Goal: Task Accomplishment & Management: Complete application form

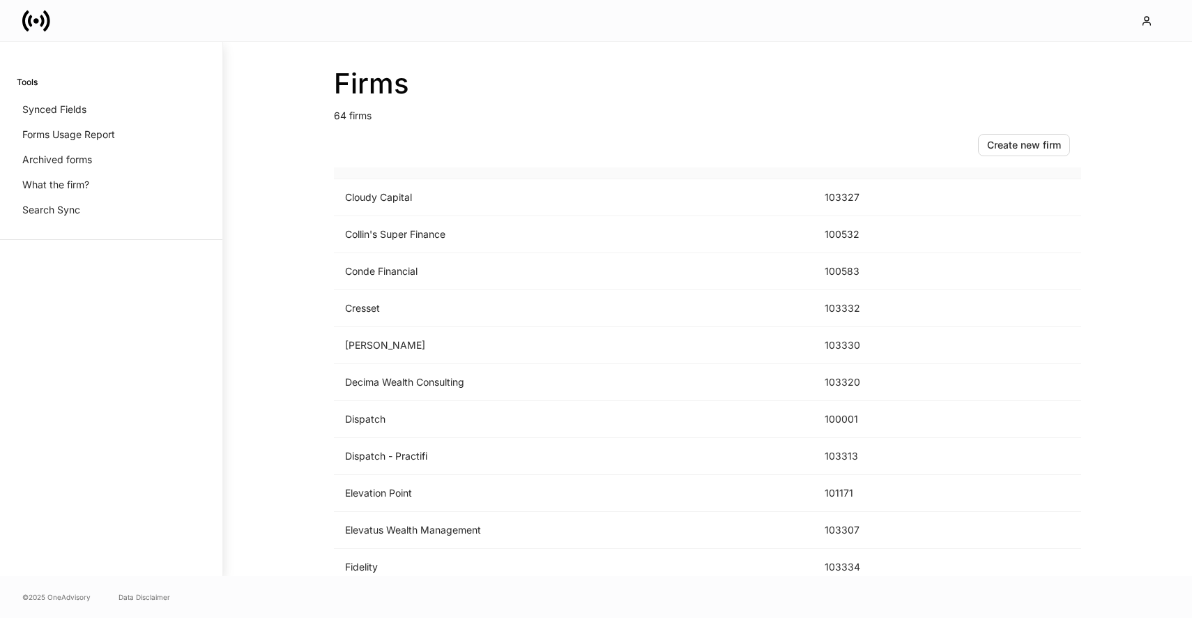
scroll to position [660, 0]
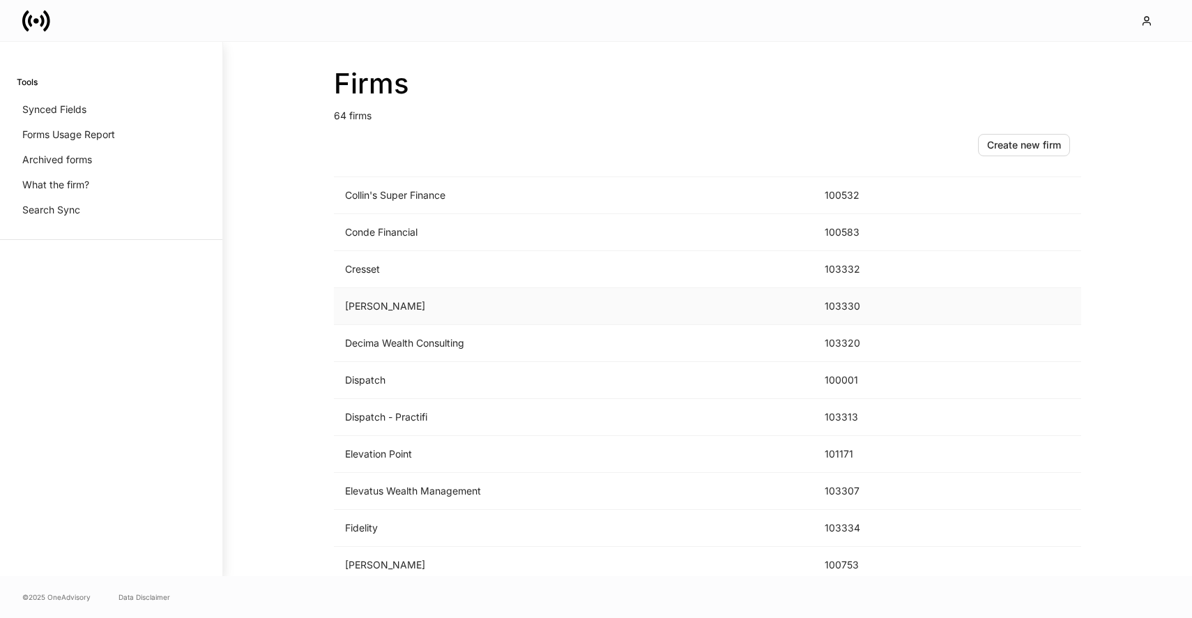
click at [475, 307] on td "D.A. Davidson" at bounding box center [574, 306] width 480 height 37
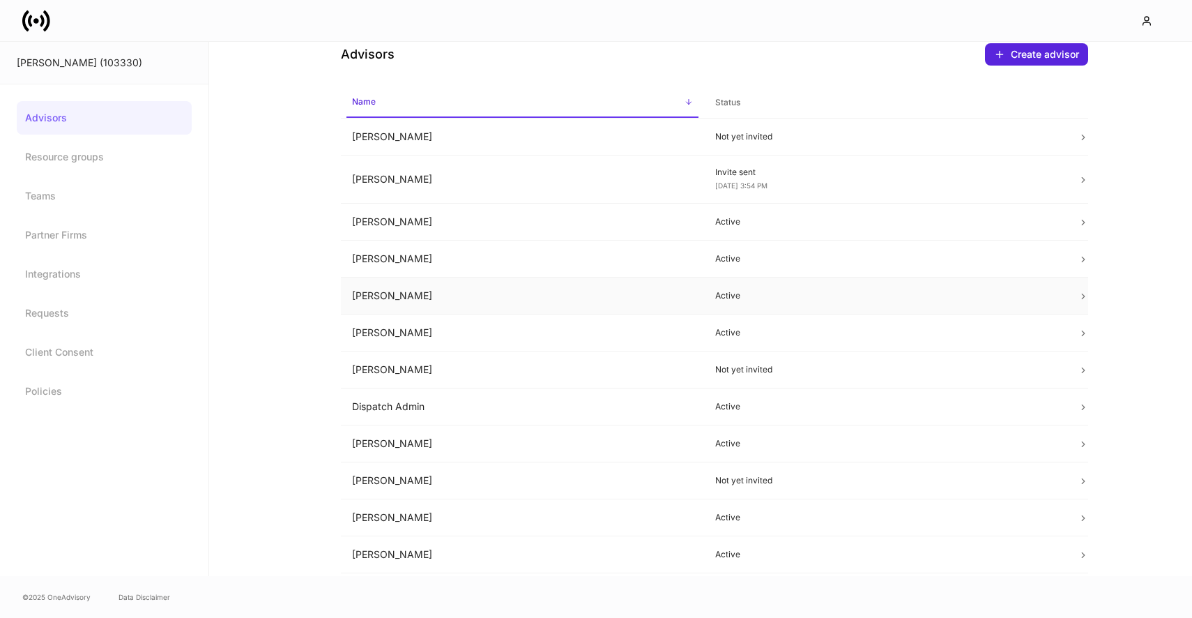
scroll to position [29, 0]
click at [450, 401] on td "Dispatch Admin" at bounding box center [522, 404] width 363 height 37
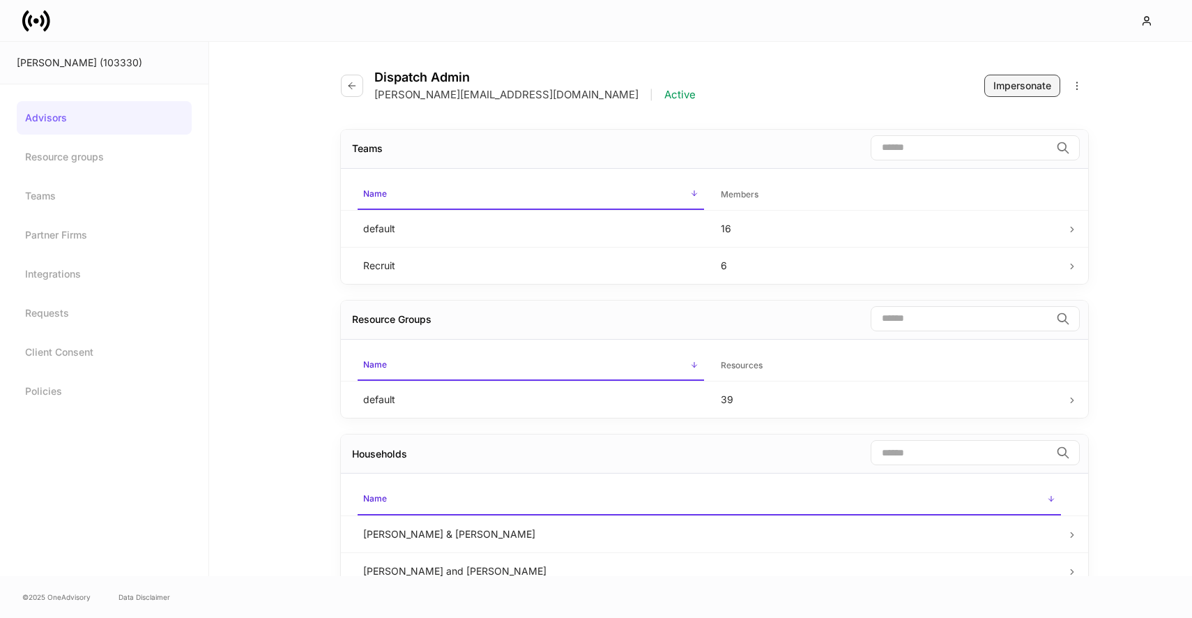
click at [1033, 79] on div "Impersonate" at bounding box center [1022, 86] width 58 height 14
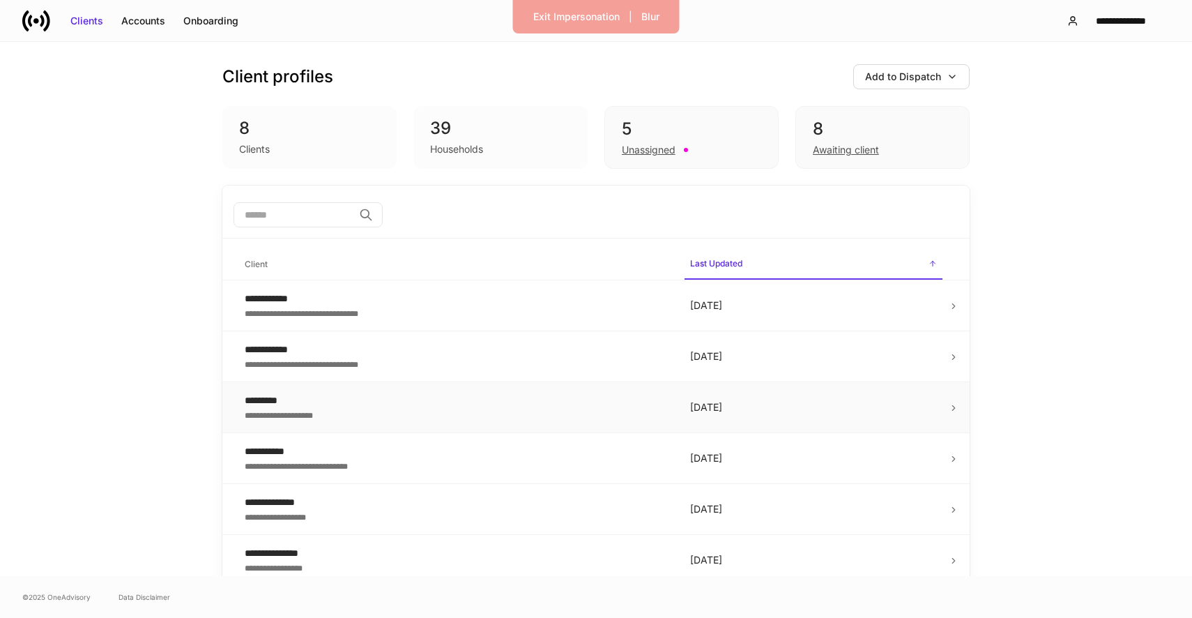
scroll to position [58, 0]
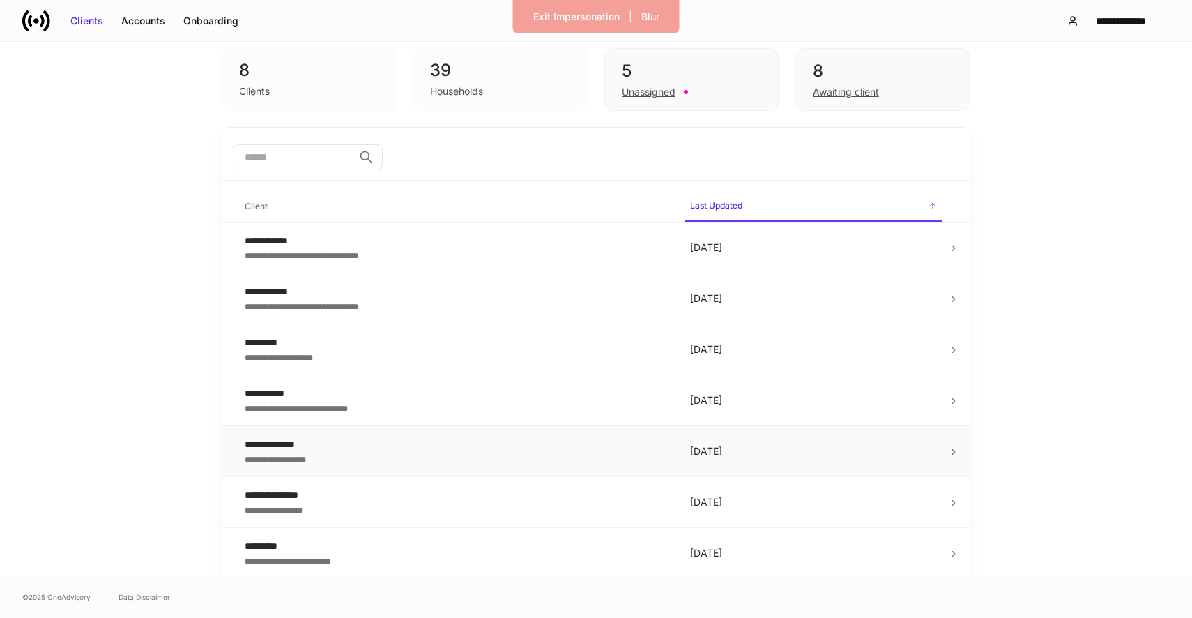
click at [406, 446] on div "**********" at bounding box center [456, 444] width 423 height 14
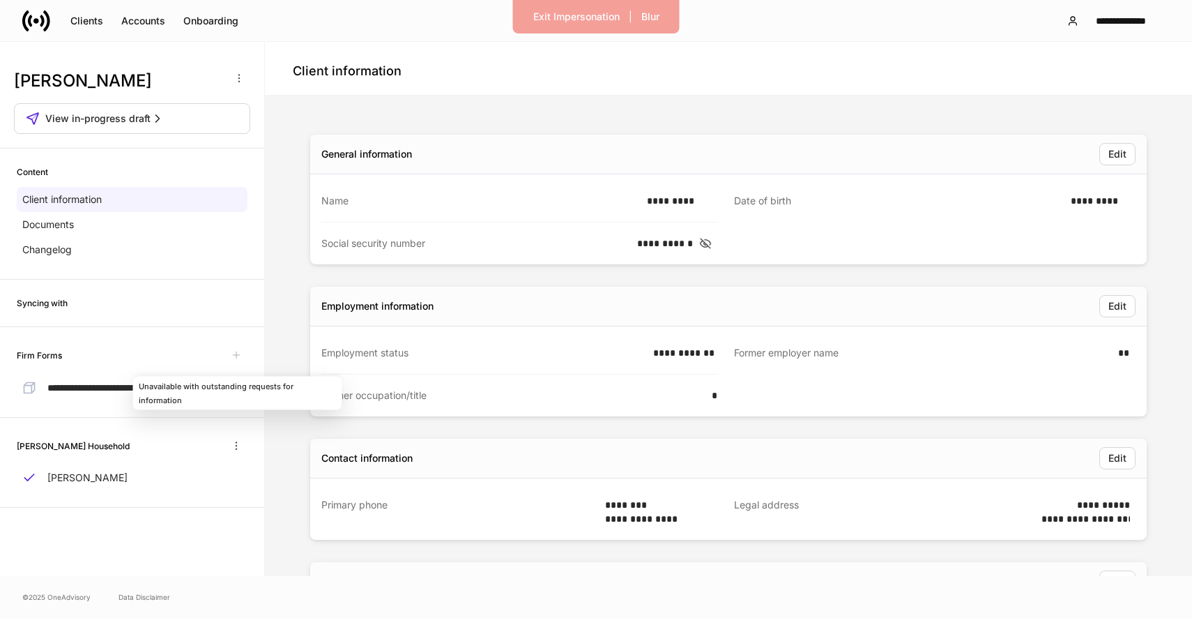
click at [196, 384] on div "Unavailable with outstanding requests for information" at bounding box center [237, 392] width 209 height 33
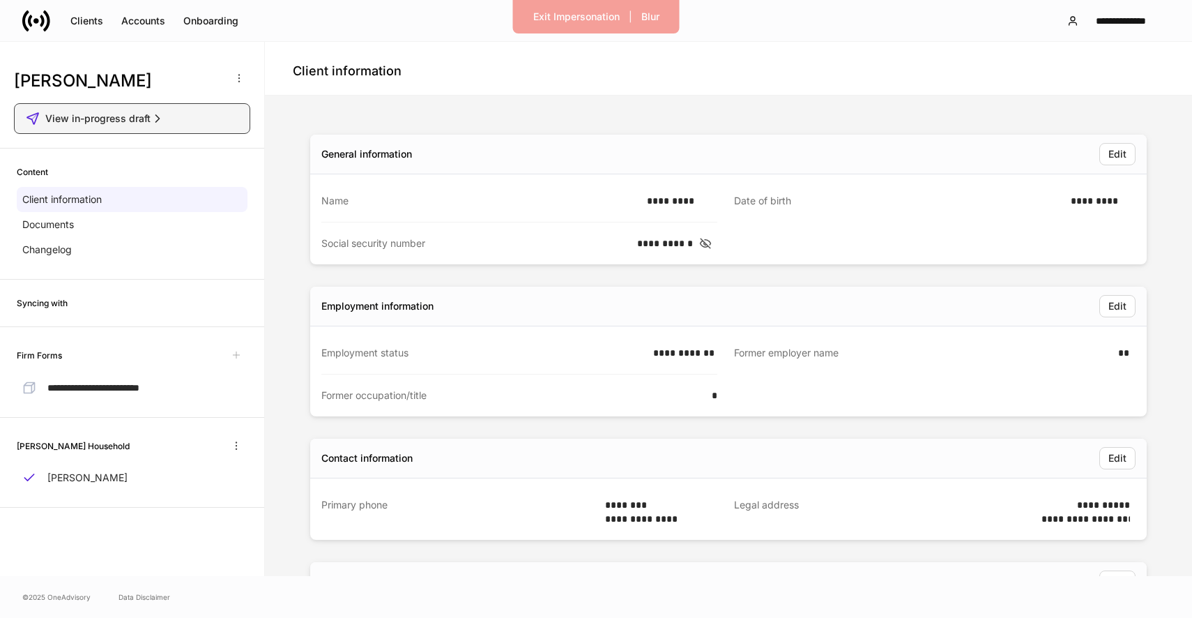
click at [144, 111] on button "View in-progress draft" at bounding box center [132, 118] width 236 height 31
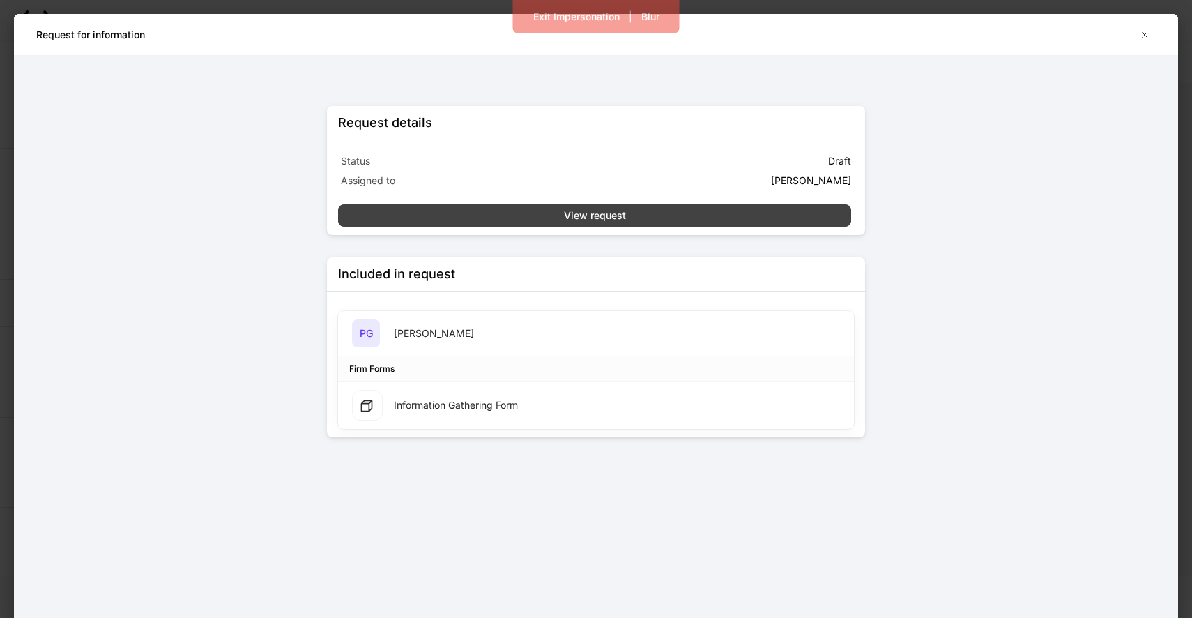
click at [544, 215] on button "View request" at bounding box center [594, 215] width 513 height 22
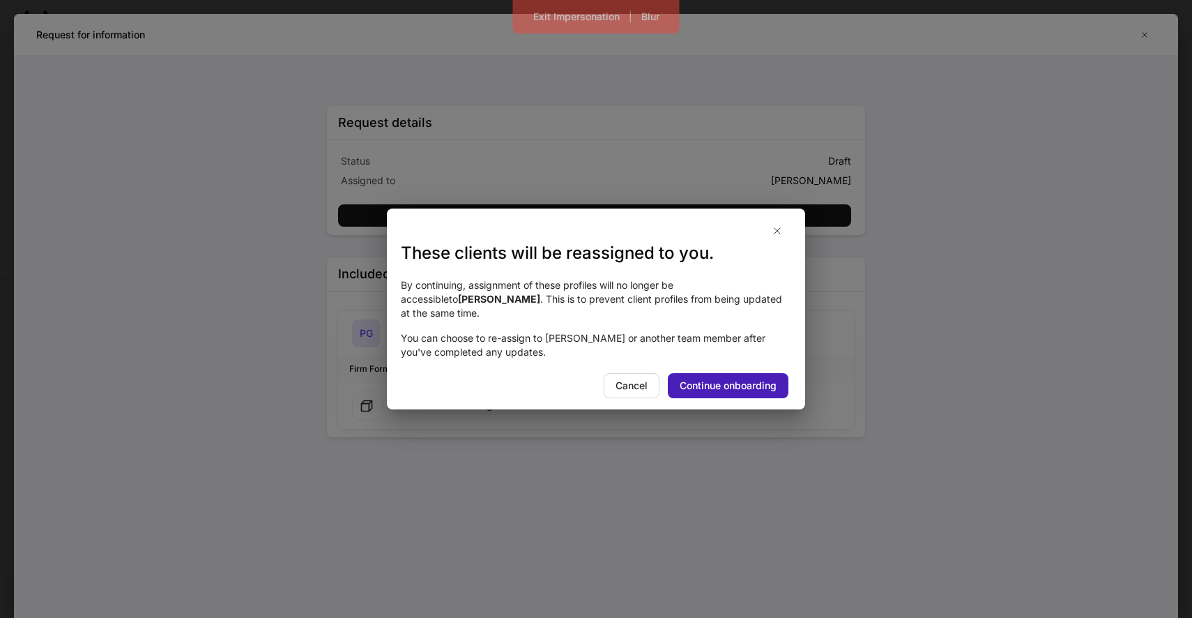
click at [692, 379] on div "Continue onboarding" at bounding box center [728, 386] width 97 height 14
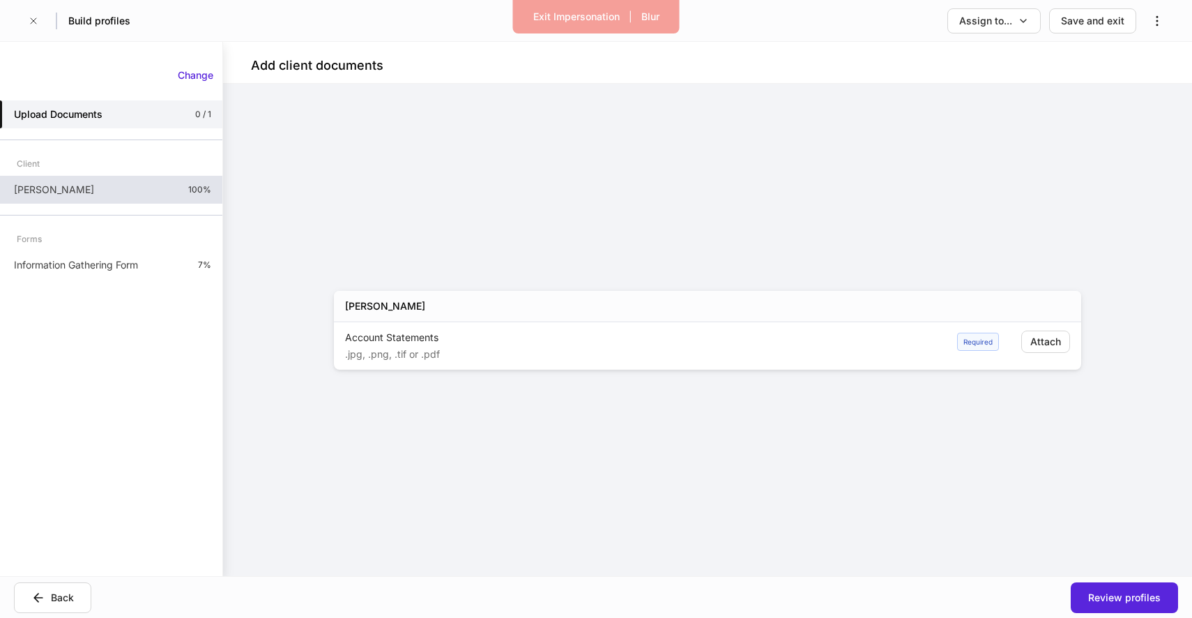
click at [189, 190] on p "100%" at bounding box center [199, 189] width 23 height 11
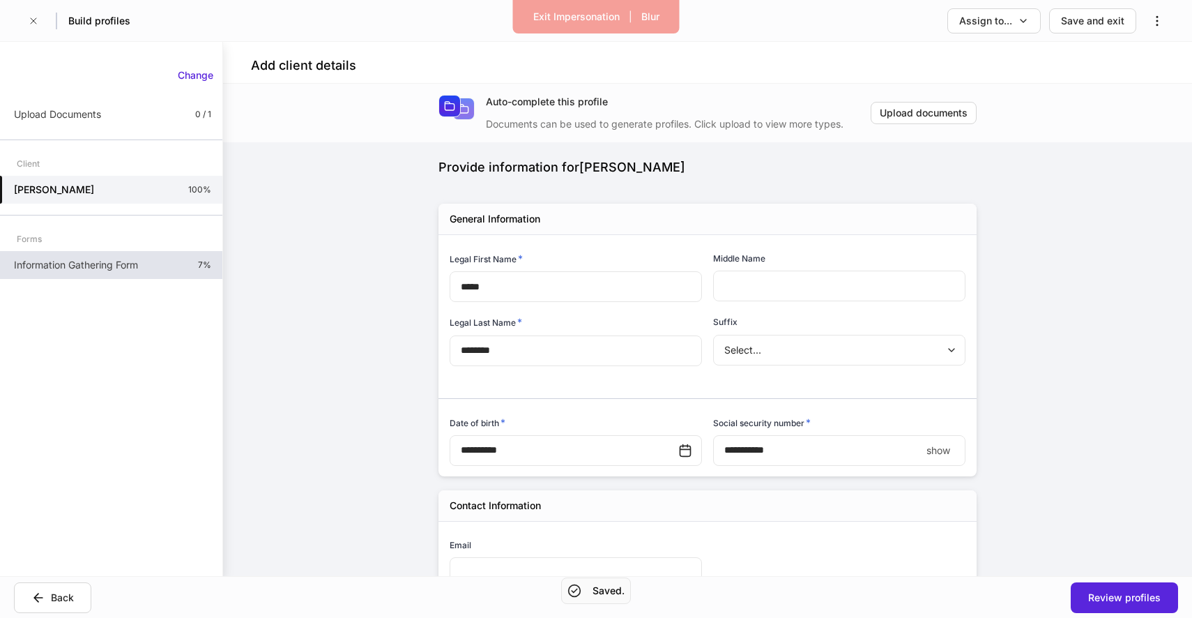
click at [168, 259] on div "Information Gathering Form 7%" at bounding box center [111, 265] width 222 height 28
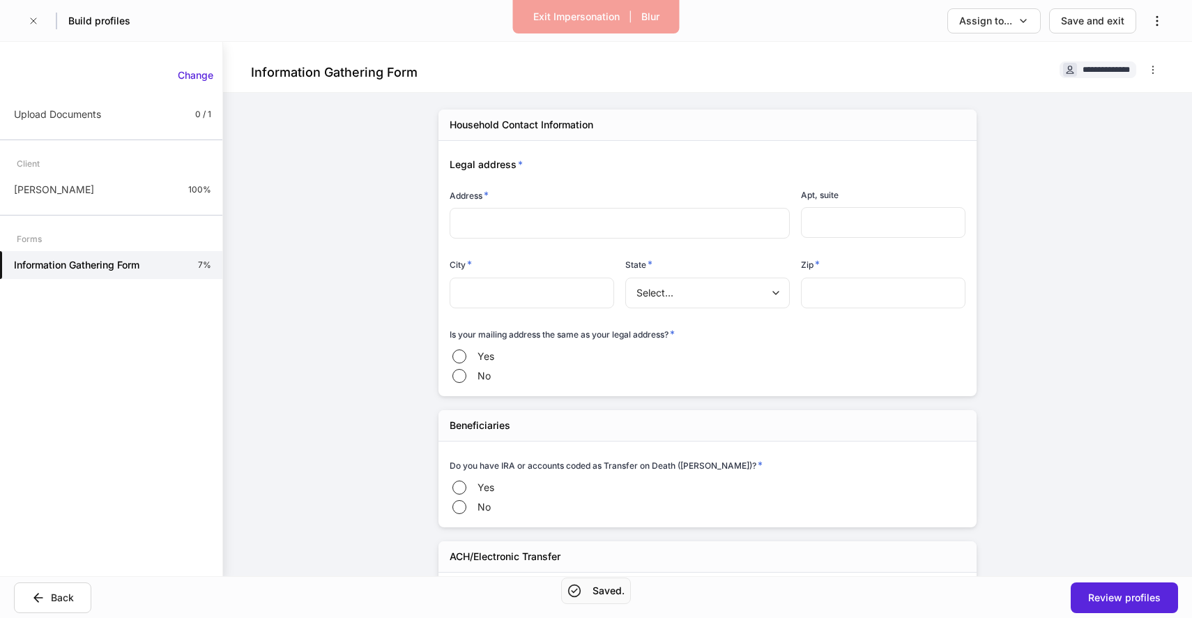
click at [646, 217] on input "text" at bounding box center [620, 223] width 318 height 14
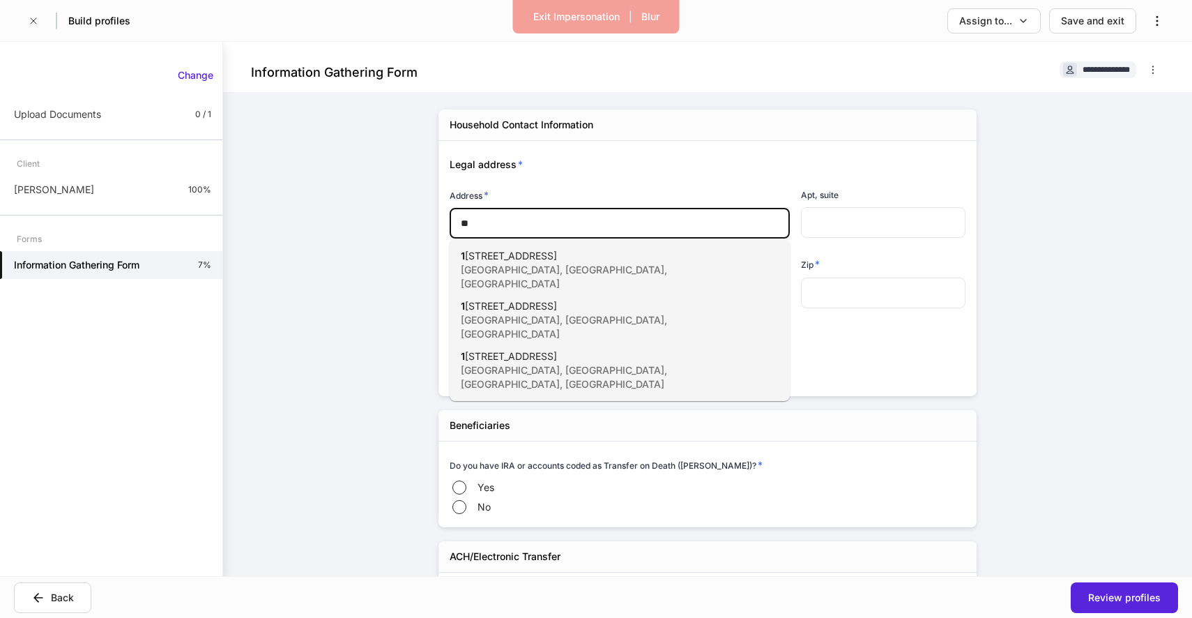
click at [585, 253] on div "1 [STREET_ADDRESS]" at bounding box center [604, 270] width 287 height 42
type input "**********"
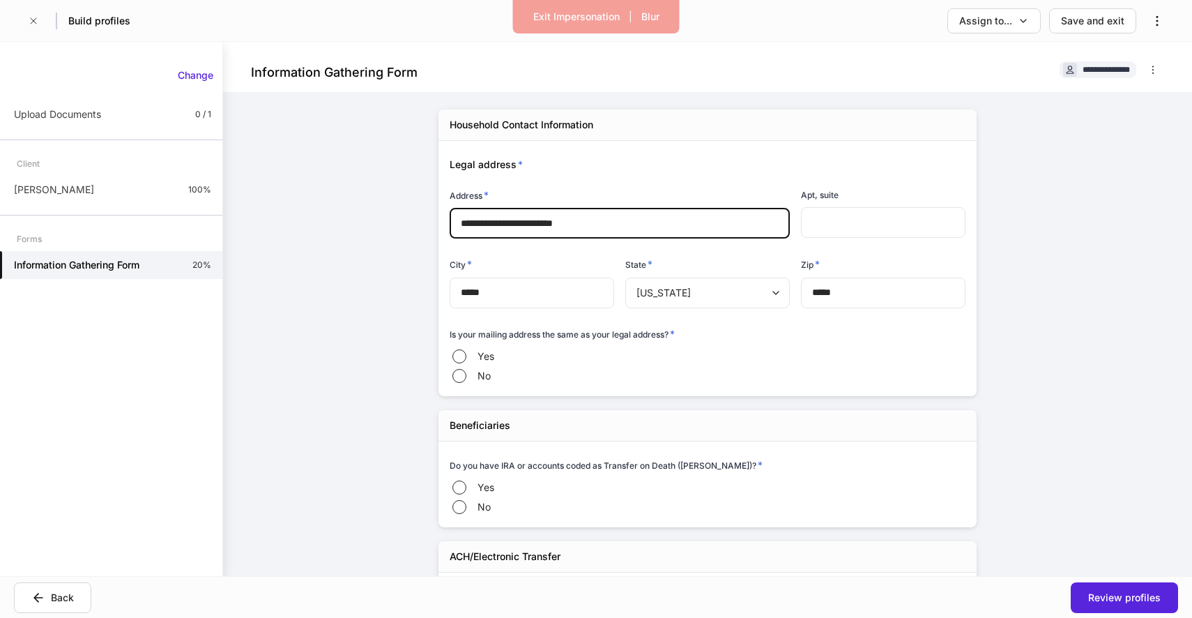
type input "*****"
type input "*"
type input "*****"
type input "**********"
click at [823, 204] on div "Apt, suite" at bounding box center [883, 197] width 165 height 19
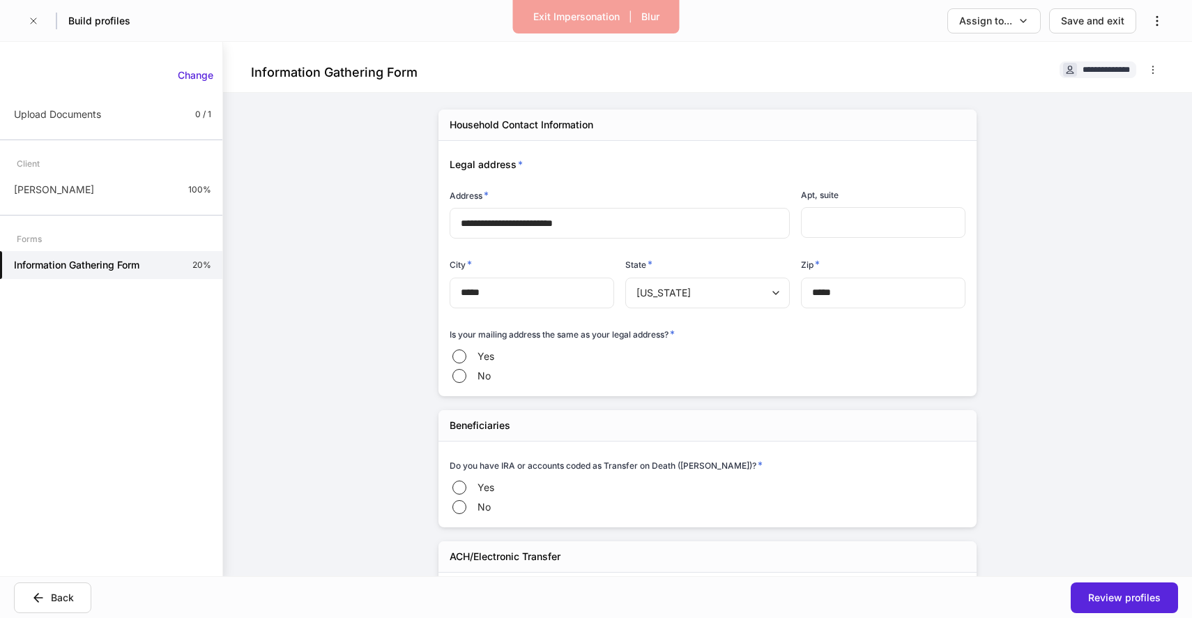
click at [556, 287] on input "*****" at bounding box center [532, 292] width 165 height 31
click at [498, 360] on label "Yes" at bounding box center [492, 356] width 84 height 20
click at [475, 491] on label "Yes" at bounding box center [492, 488] width 84 height 20
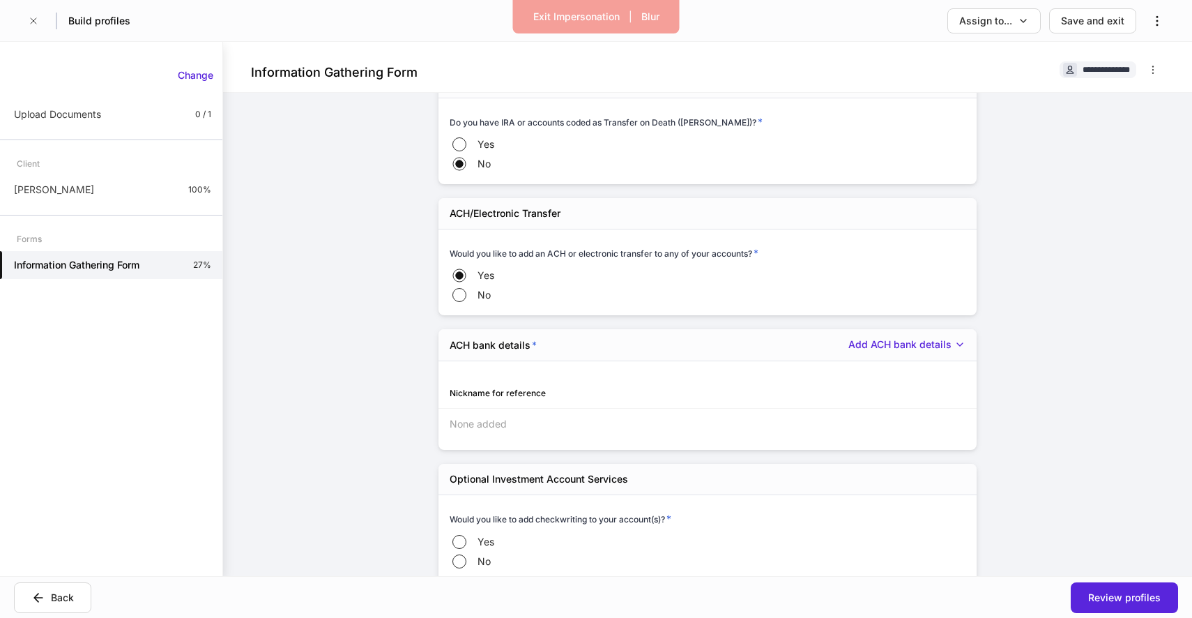
scroll to position [425, 0]
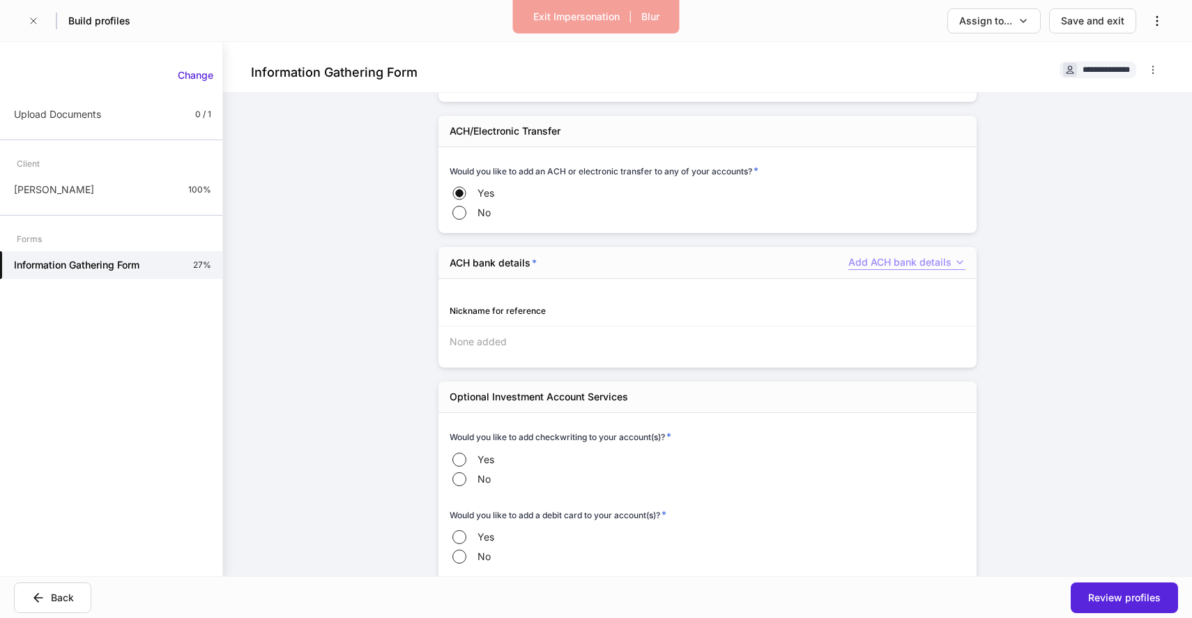
click at [902, 260] on div "Add ACH bank details" at bounding box center [906, 262] width 117 height 15
click at [851, 299] on li "Add new ACH bank details" at bounding box center [894, 294] width 146 height 22
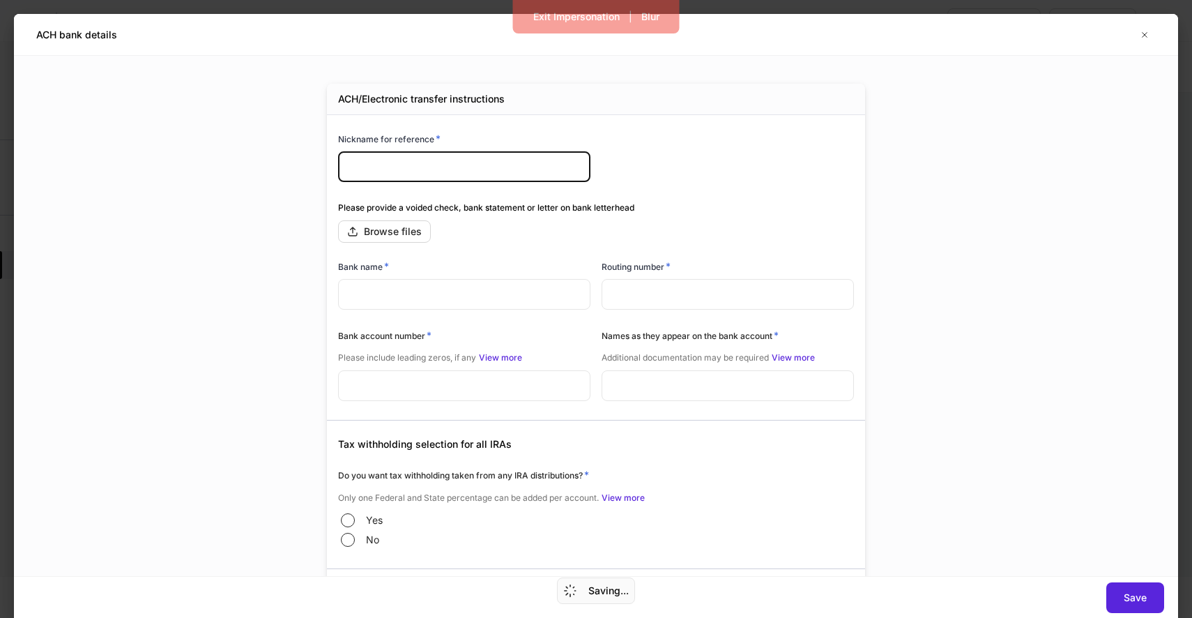
click at [516, 178] on input "text" at bounding box center [464, 166] width 252 height 31
type input "***"
click at [409, 226] on div "Browse files" at bounding box center [393, 231] width 58 height 14
click at [517, 278] on div "Bank name *" at bounding box center [464, 269] width 252 height 20
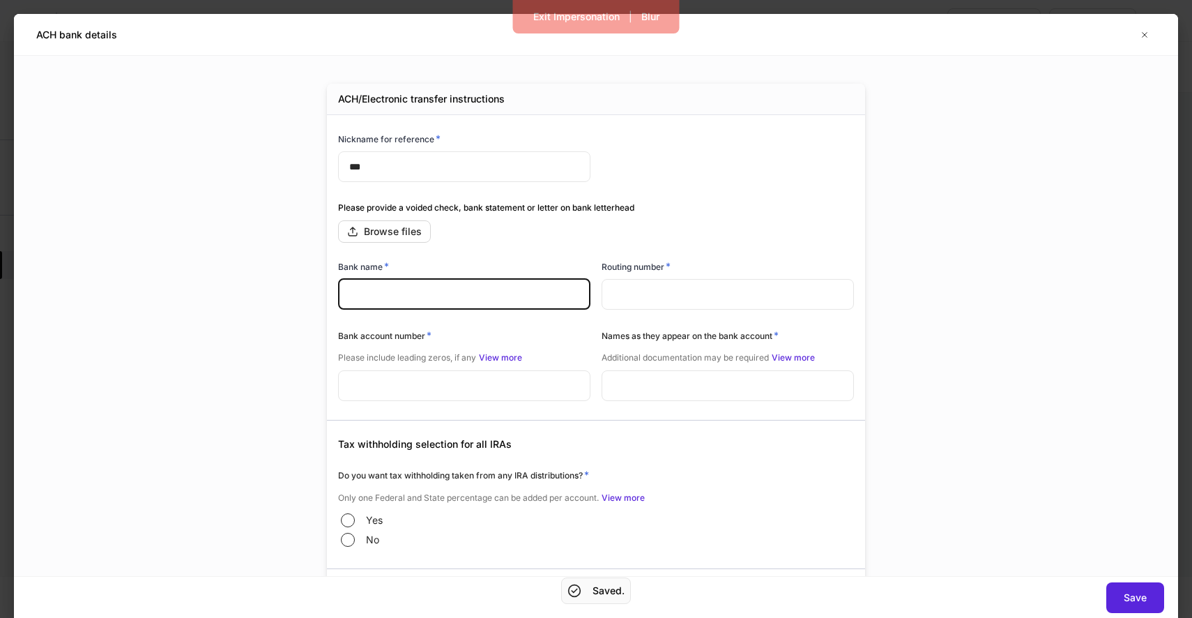
click at [517, 293] on input "text" at bounding box center [464, 294] width 252 height 31
type input "**"
click at [687, 306] on input "text" at bounding box center [728, 294] width 252 height 31
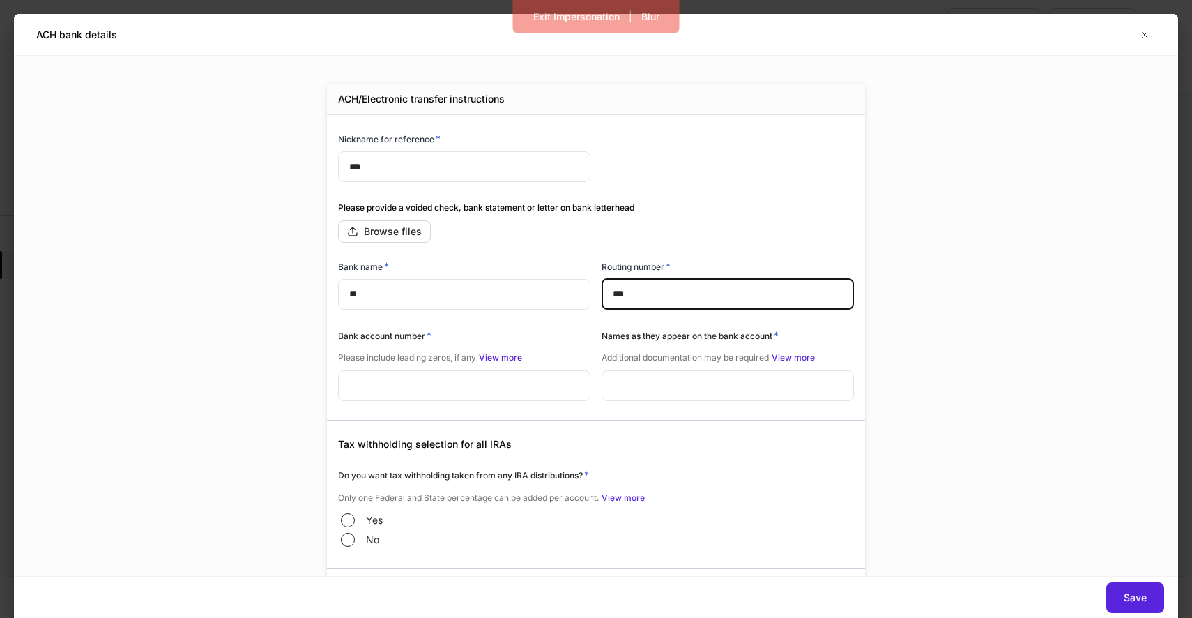
type input "***"
click at [518, 388] on input "text" at bounding box center [464, 385] width 252 height 31
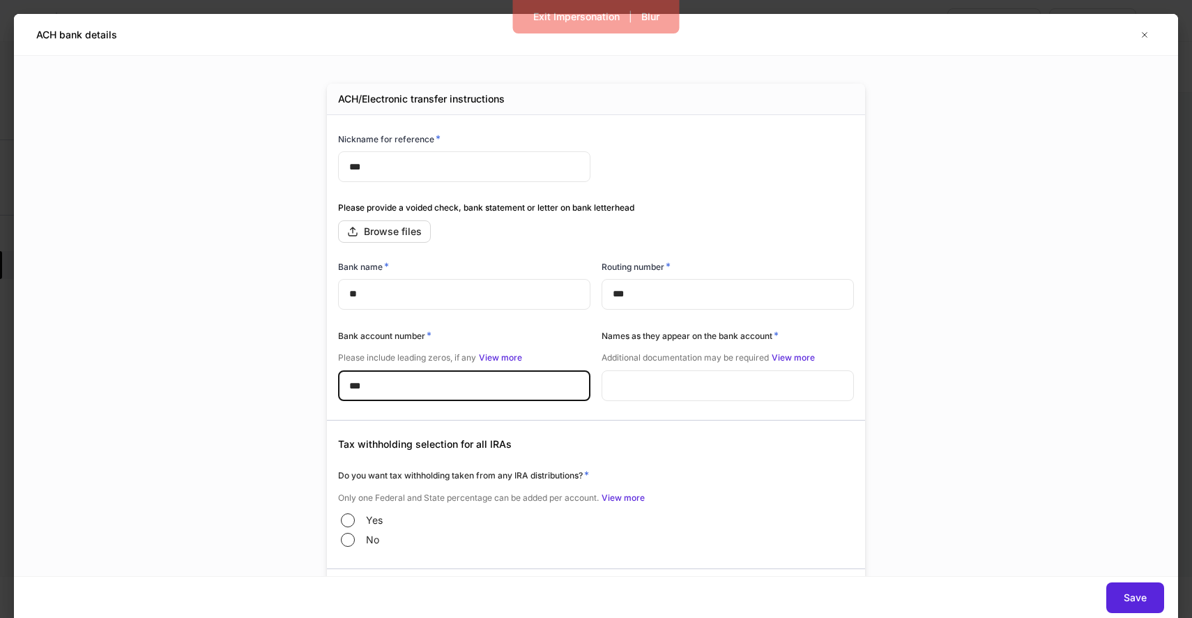
type input "***"
click at [677, 380] on input "text" at bounding box center [728, 385] width 252 height 31
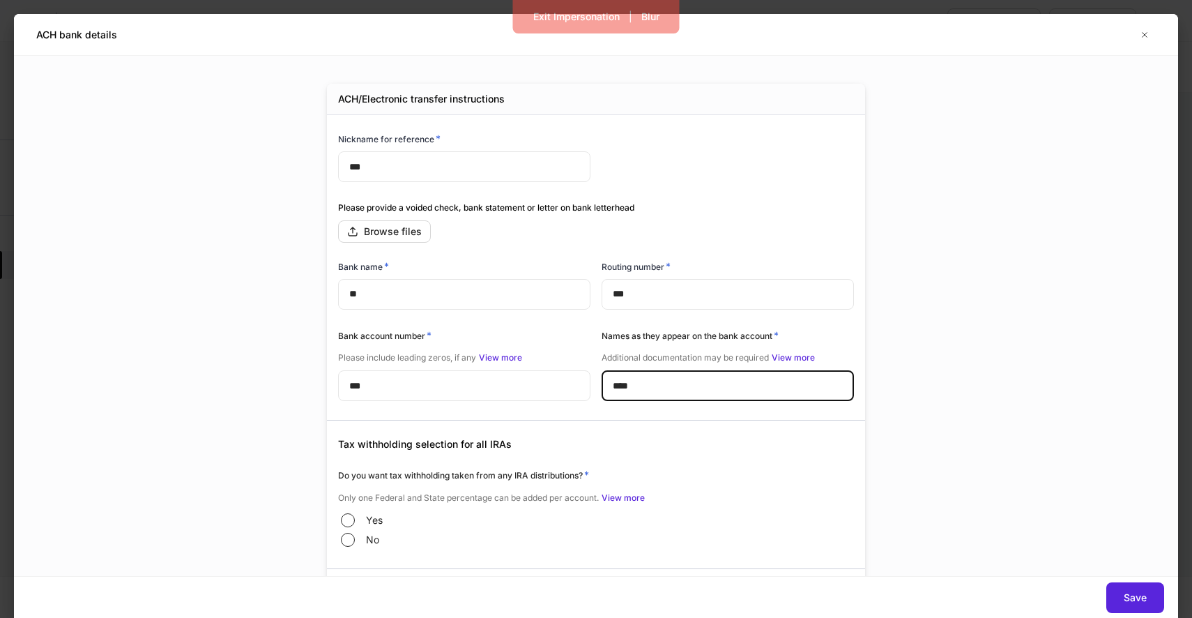
scroll to position [127, 0]
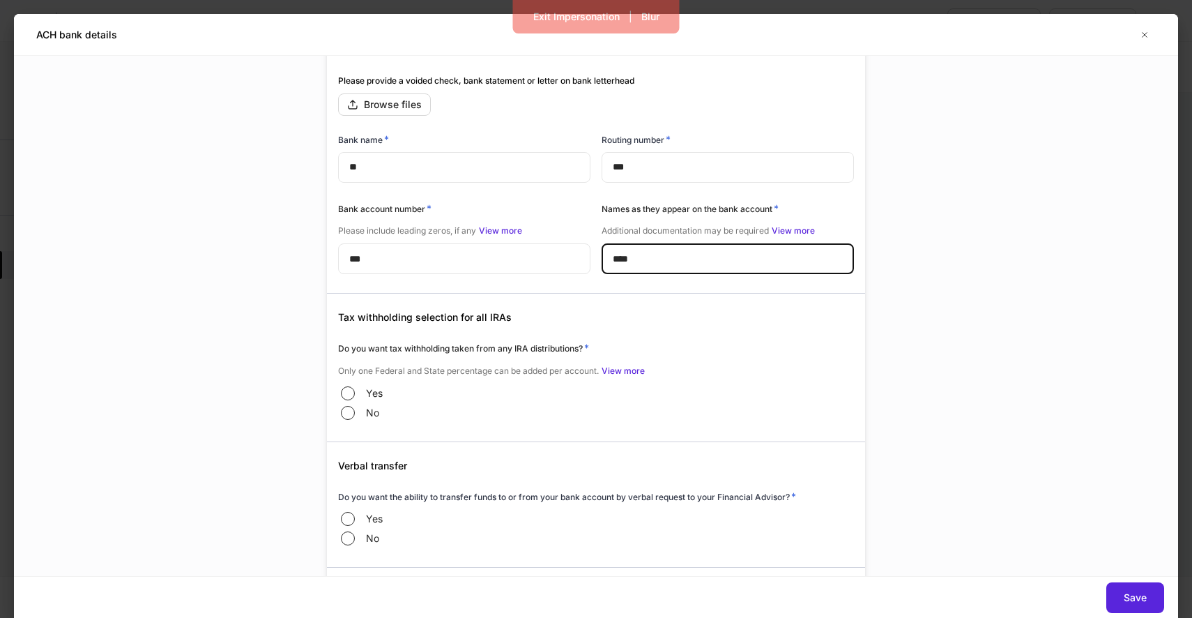
type input "****"
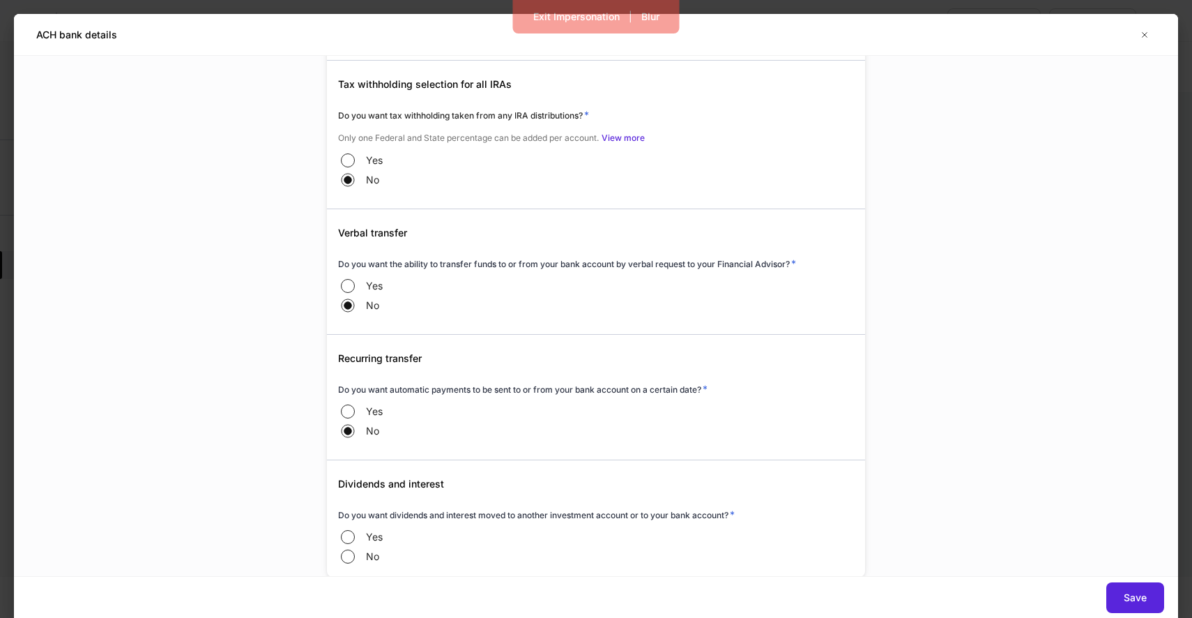
scroll to position [419, 0]
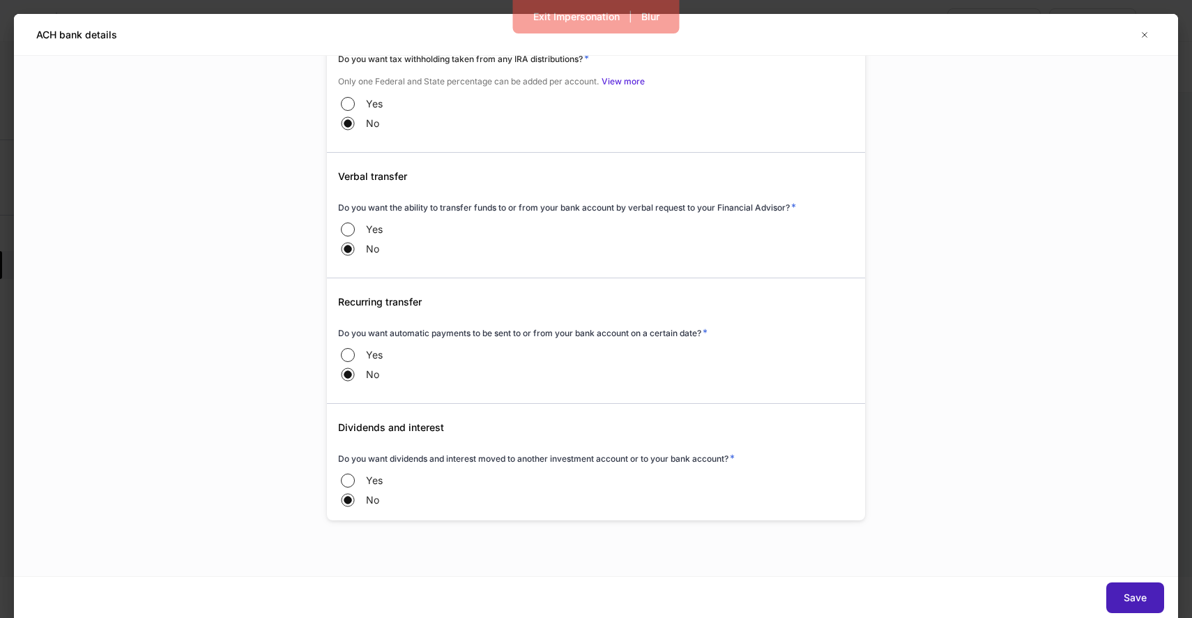
click at [1147, 600] on button "Save" at bounding box center [1135, 597] width 58 height 31
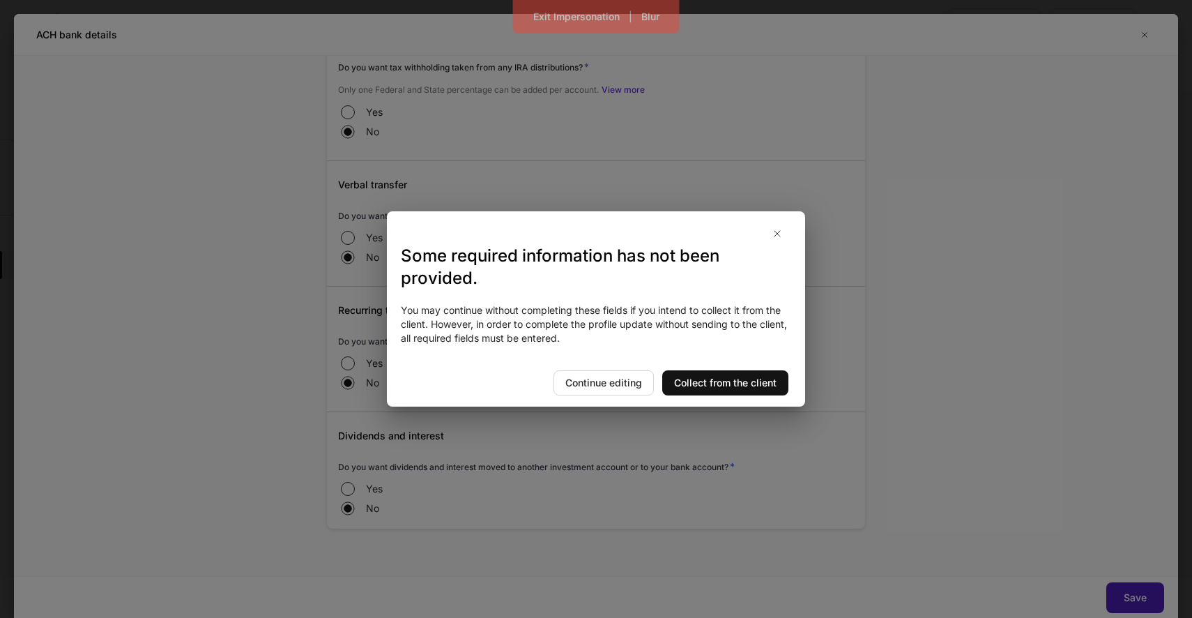
scroll to position [71, 0]
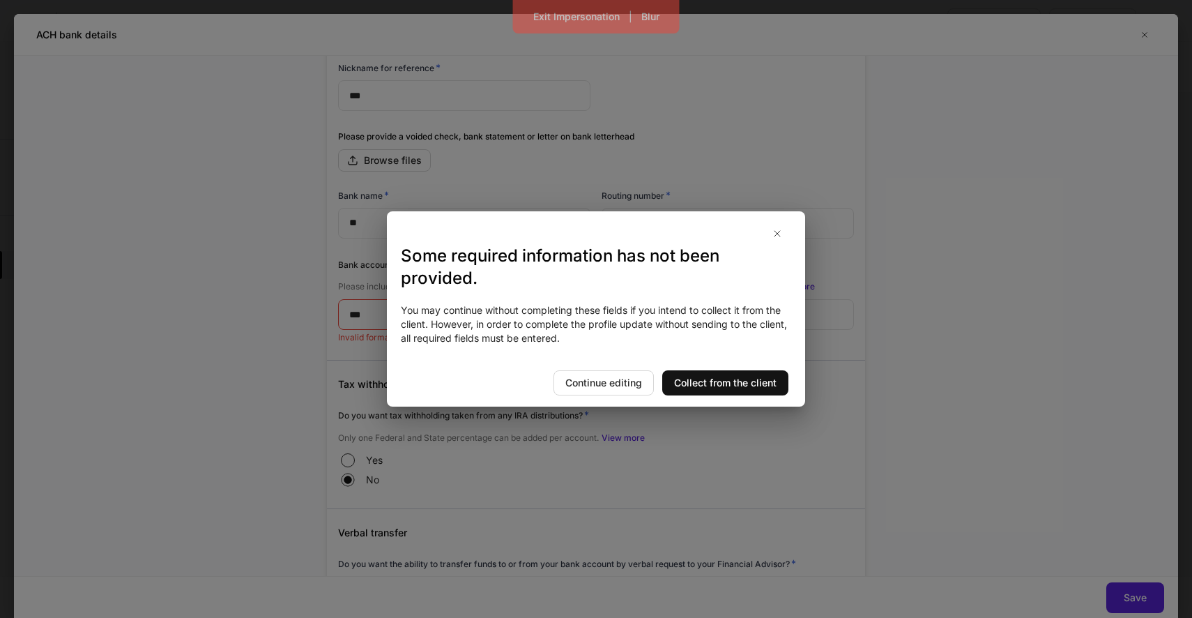
drag, startPoint x: 717, startPoint y: 383, endPoint x: 611, endPoint y: 326, distance: 120.4
click at [611, 326] on div "Some required information has not been provided. You may continue without compl…" at bounding box center [596, 308] width 418 height 195
click at [590, 381] on div "Continue editing" at bounding box center [603, 383] width 77 height 14
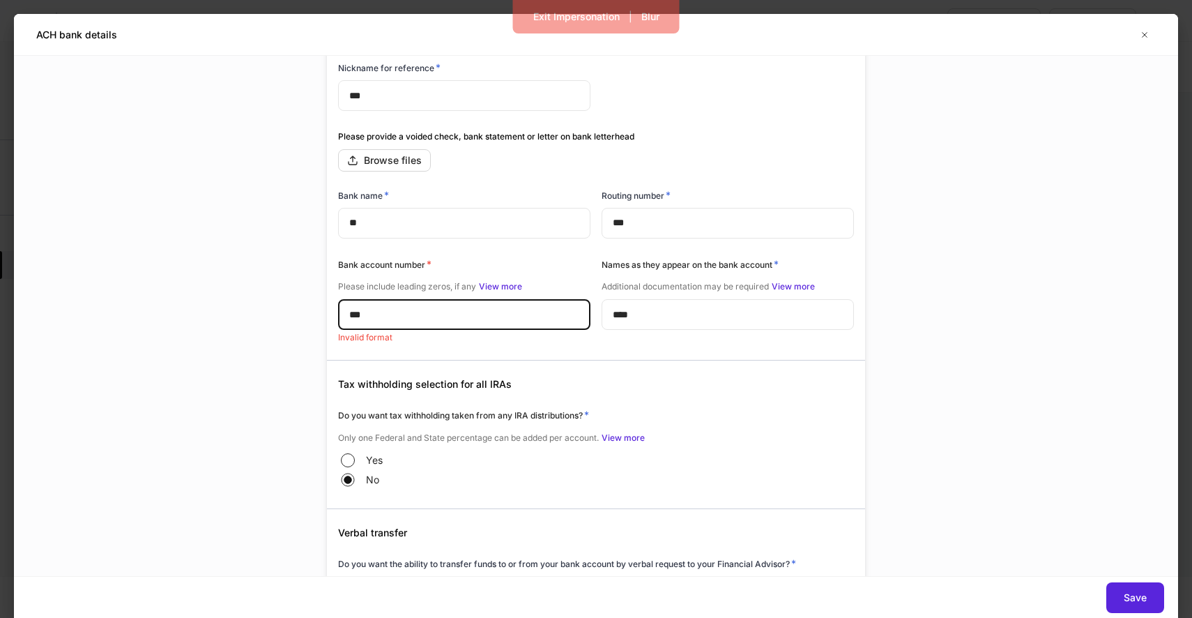
click at [424, 321] on input "***" at bounding box center [464, 314] width 252 height 31
type input "*"
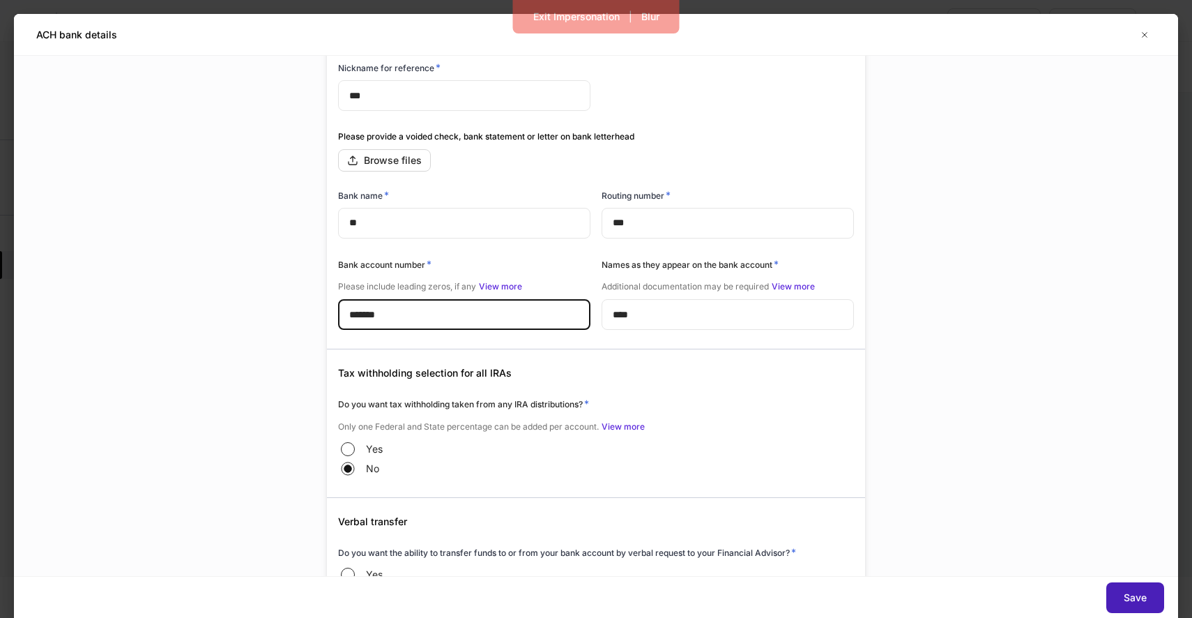
type input "*******"
click at [1153, 594] on button "Save" at bounding box center [1135, 597] width 58 height 31
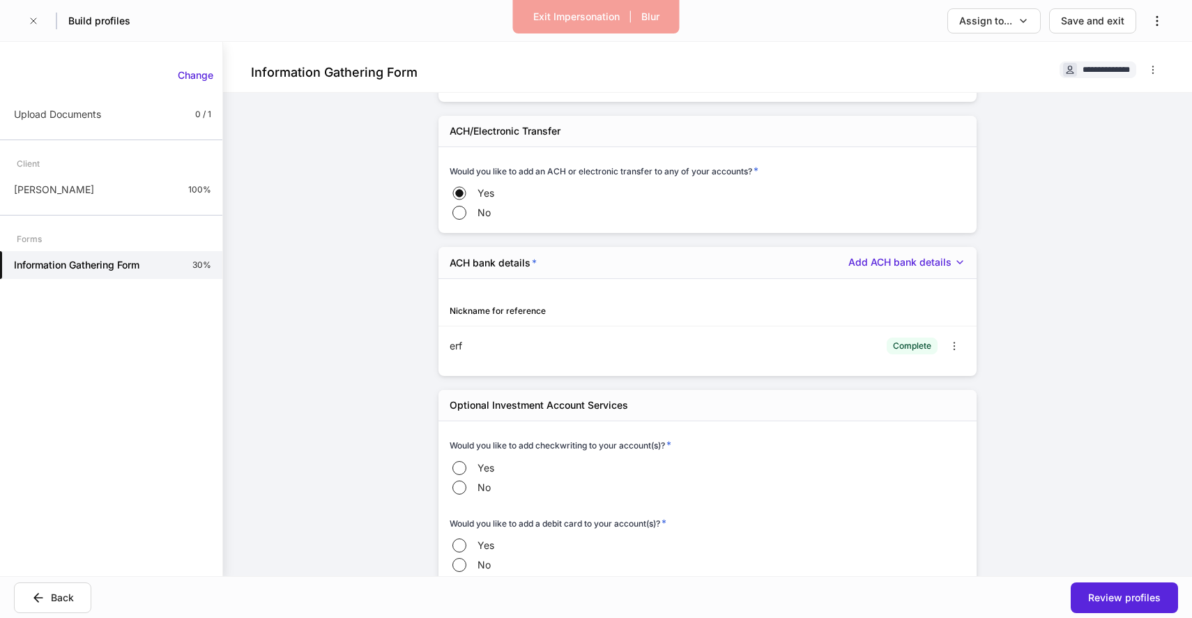
scroll to position [547, 0]
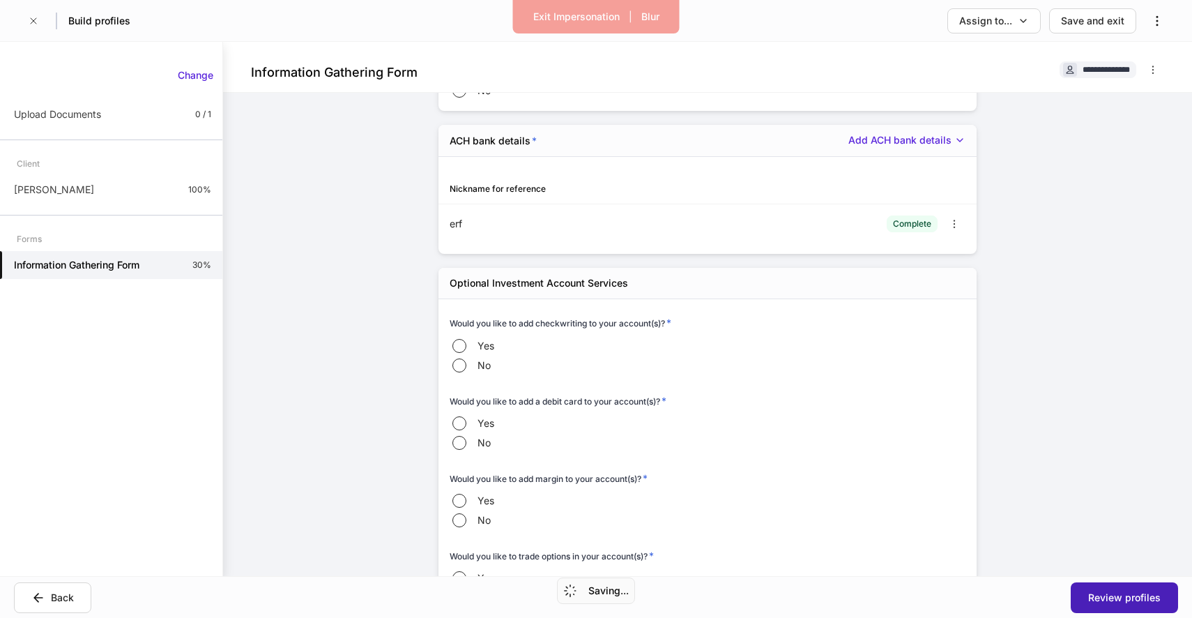
click at [1119, 586] on button "Review profiles" at bounding box center [1124, 597] width 107 height 31
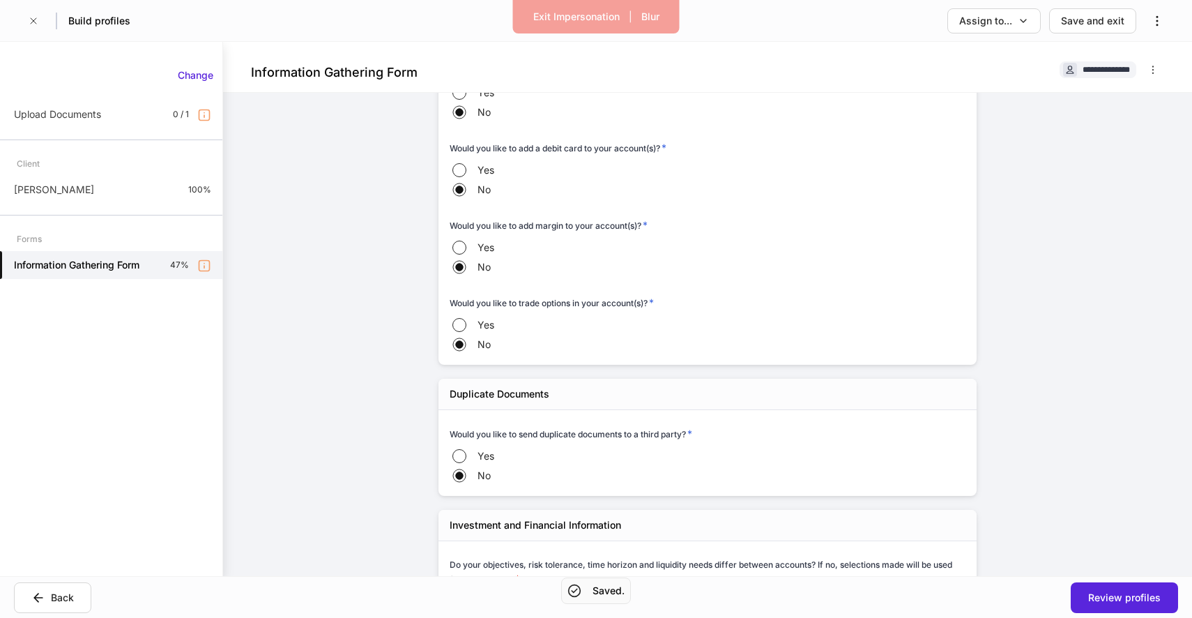
scroll to position [1063, 0]
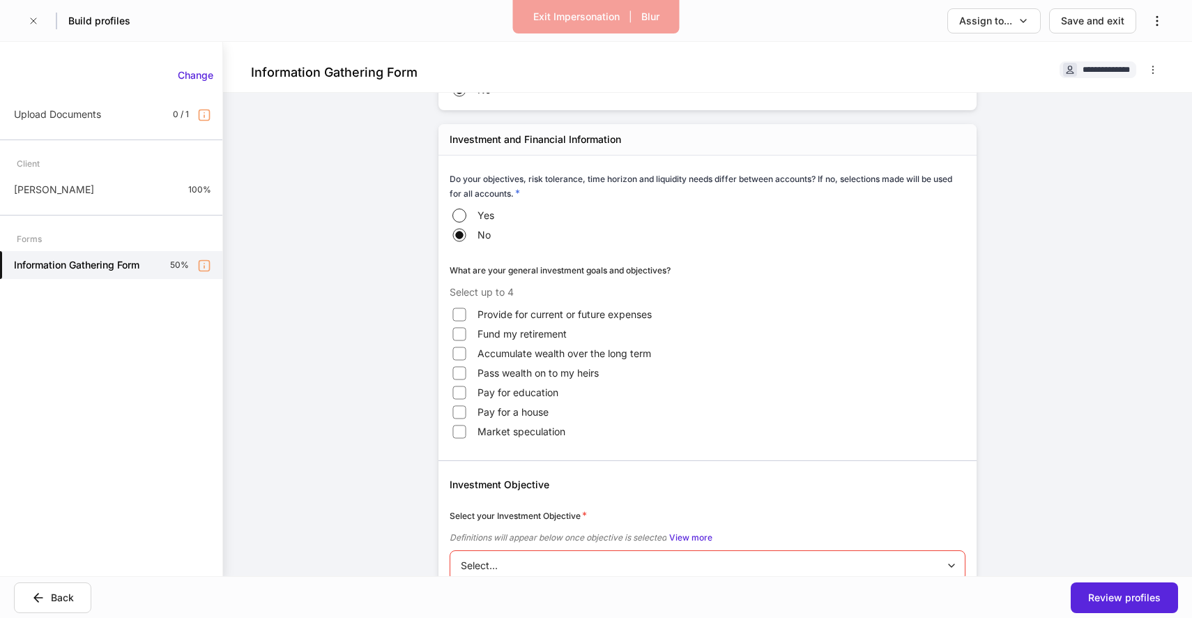
click at [471, 341] on label "Fund my retirement" at bounding box center [524, 334] width 148 height 20
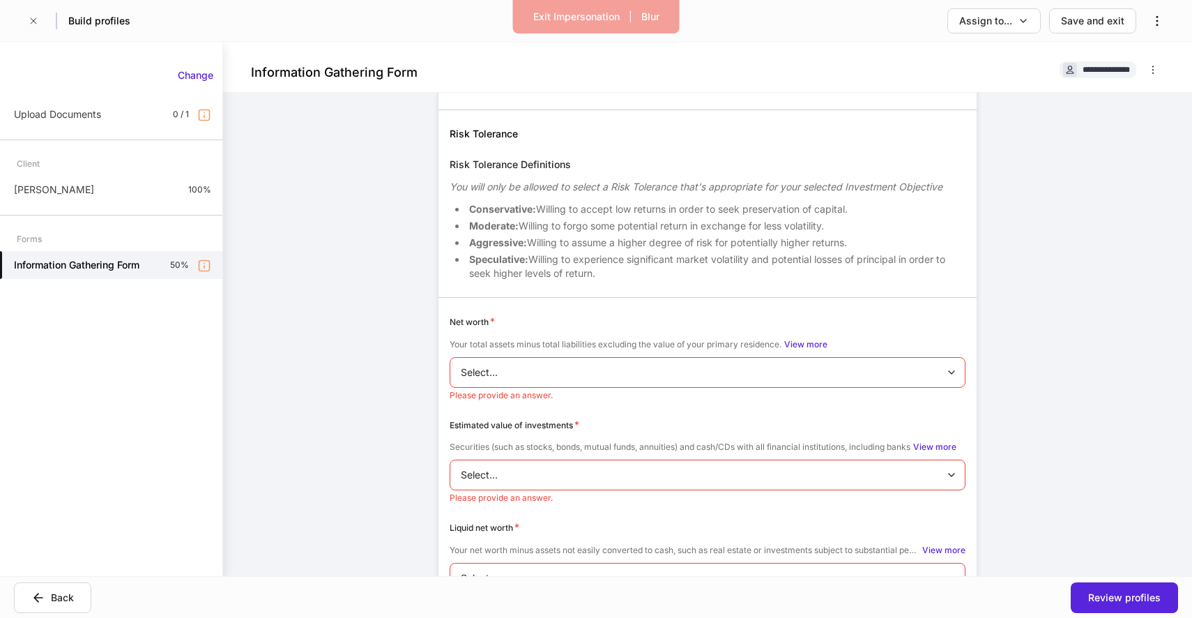
click at [492, 381] on body "**********" at bounding box center [596, 309] width 1192 height 618
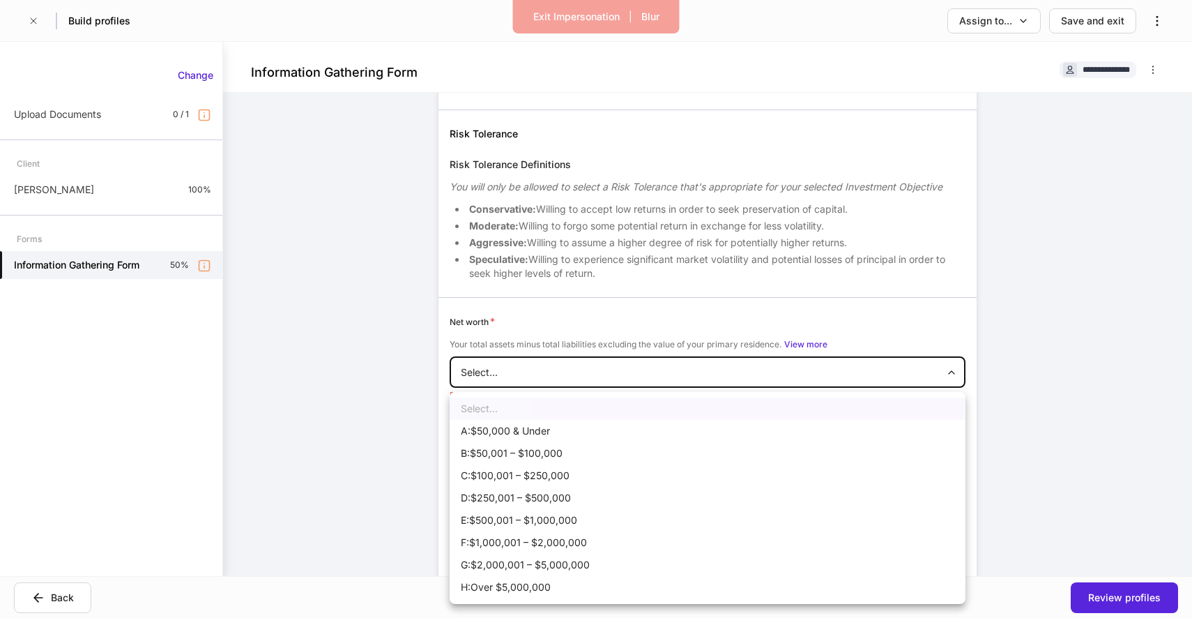
click at [514, 464] on li "C:$100,001 – $250,000" at bounding box center [708, 475] width 516 height 22
type input "*"
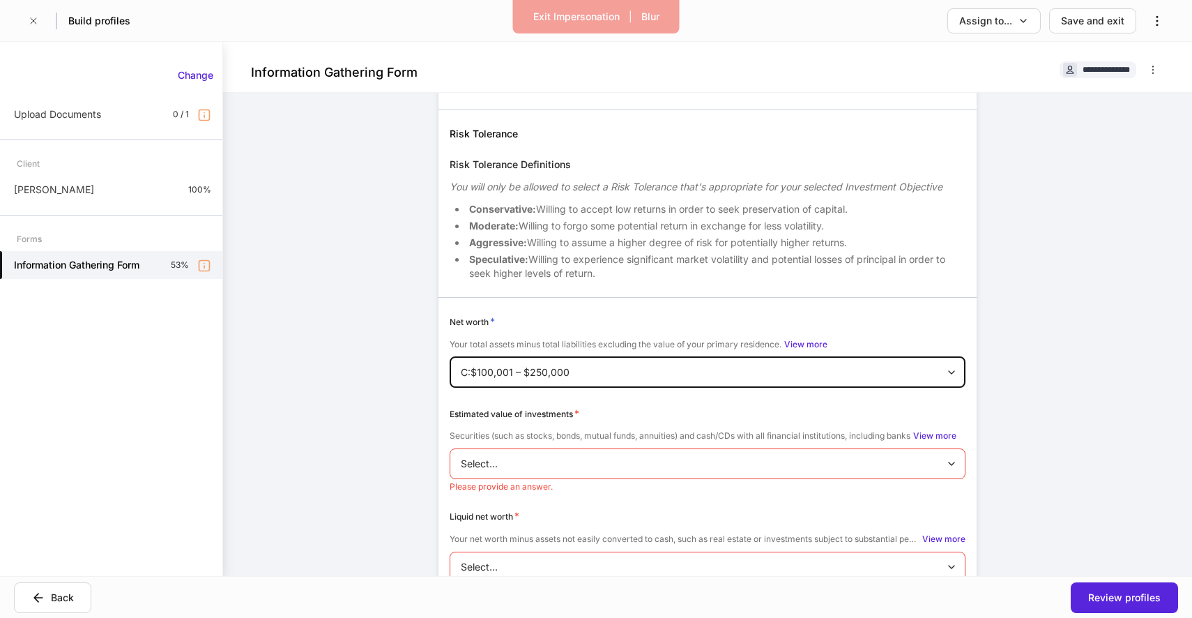
click at [526, 466] on body "**********" at bounding box center [596, 309] width 1192 height 618
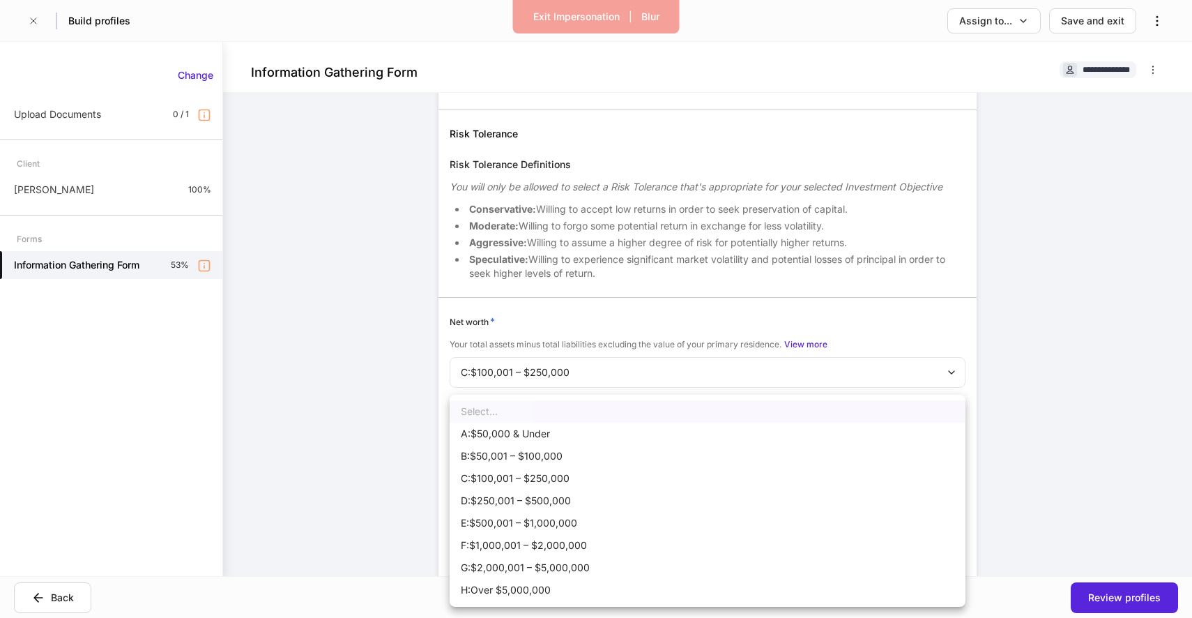
click at [526, 511] on ul "Select... A:$50,000 & Under B:$50,001 – $100,000 C:$100,001 – $250,000 D:$250,0…" at bounding box center [708, 501] width 516 height 212
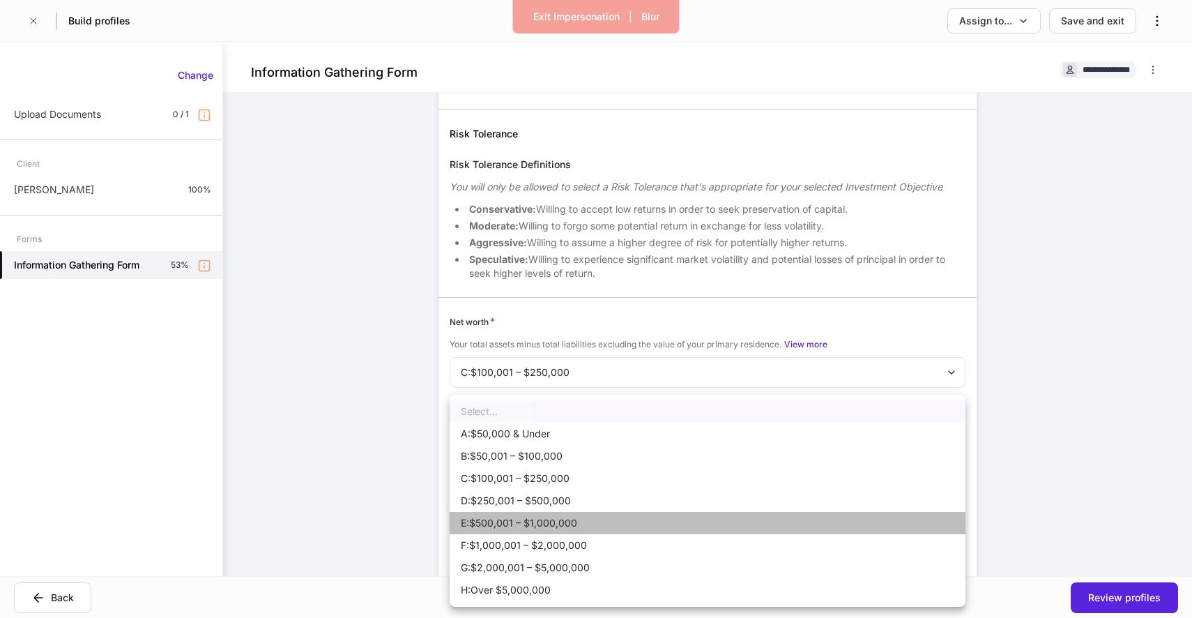
click at [526, 512] on li "E:$500,001 – $1,000,000" at bounding box center [708, 523] width 516 height 22
type input "*"
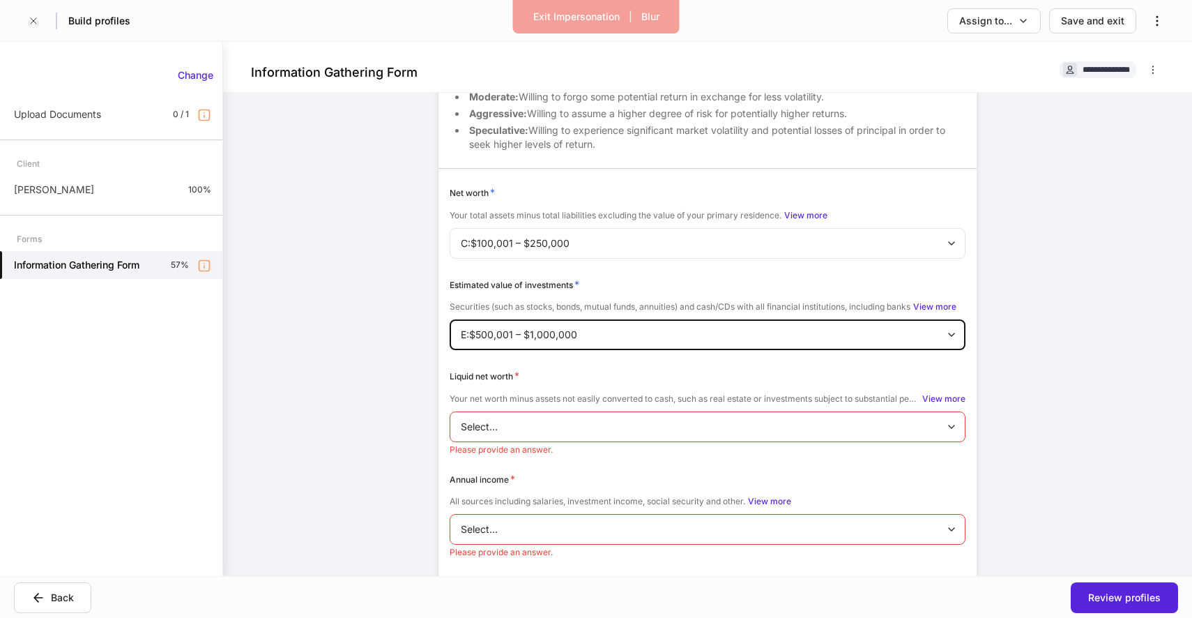
scroll to position [1833, 0]
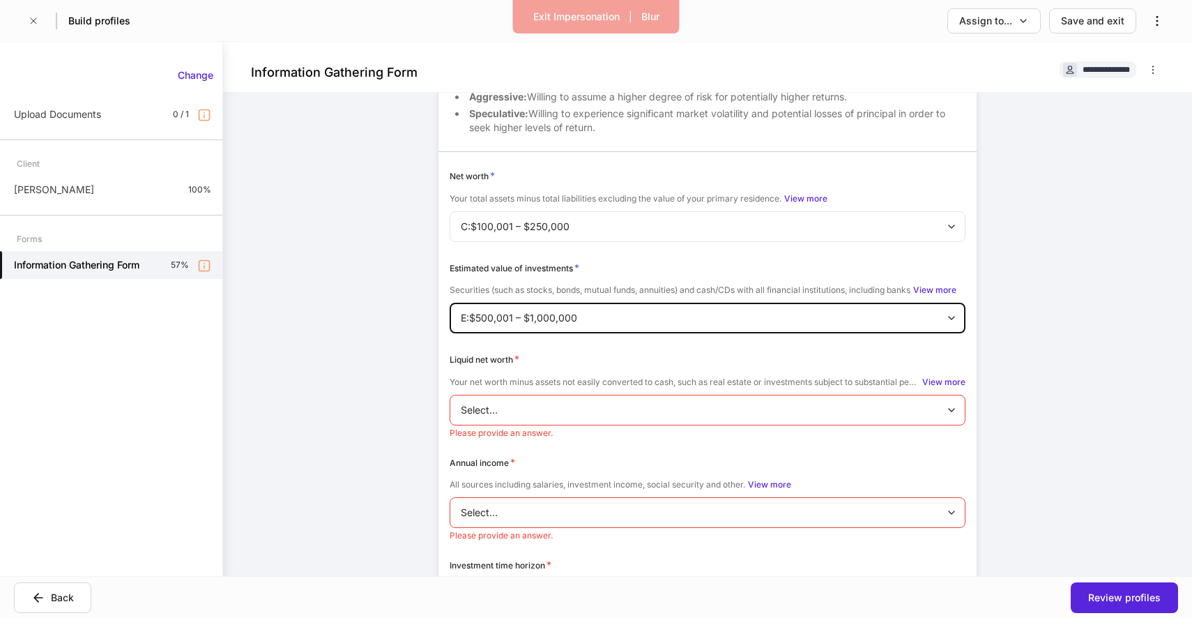
click at [548, 418] on body "**********" at bounding box center [596, 309] width 1192 height 618
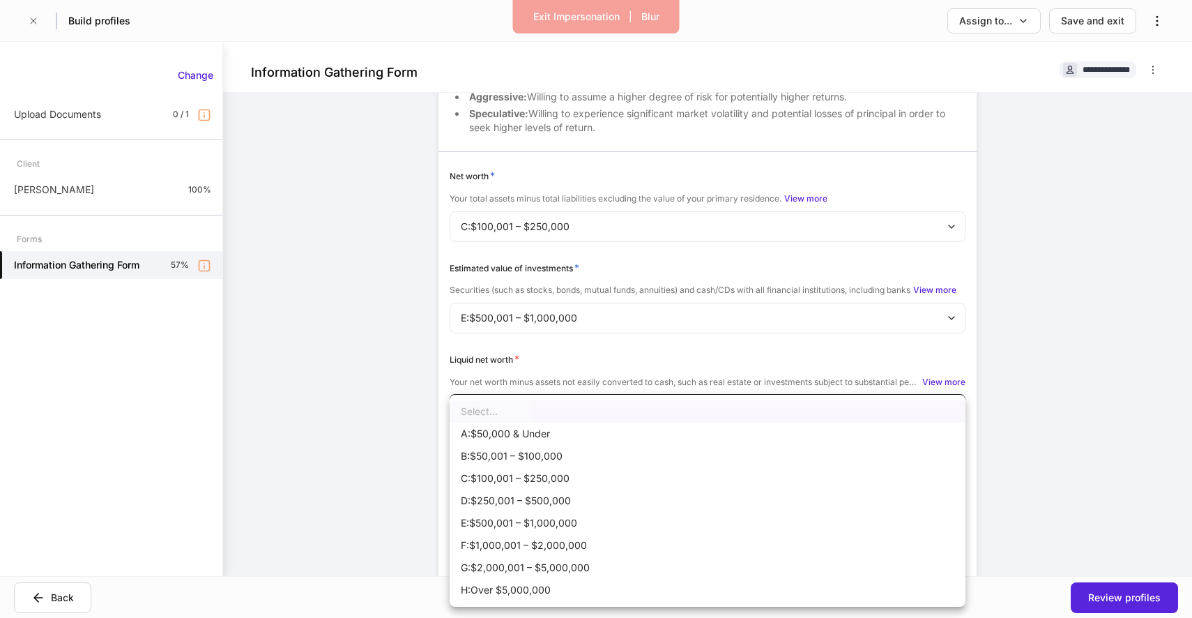
click at [540, 477] on li "C:$100,001 – $250,000" at bounding box center [708, 478] width 516 height 22
type input "*"
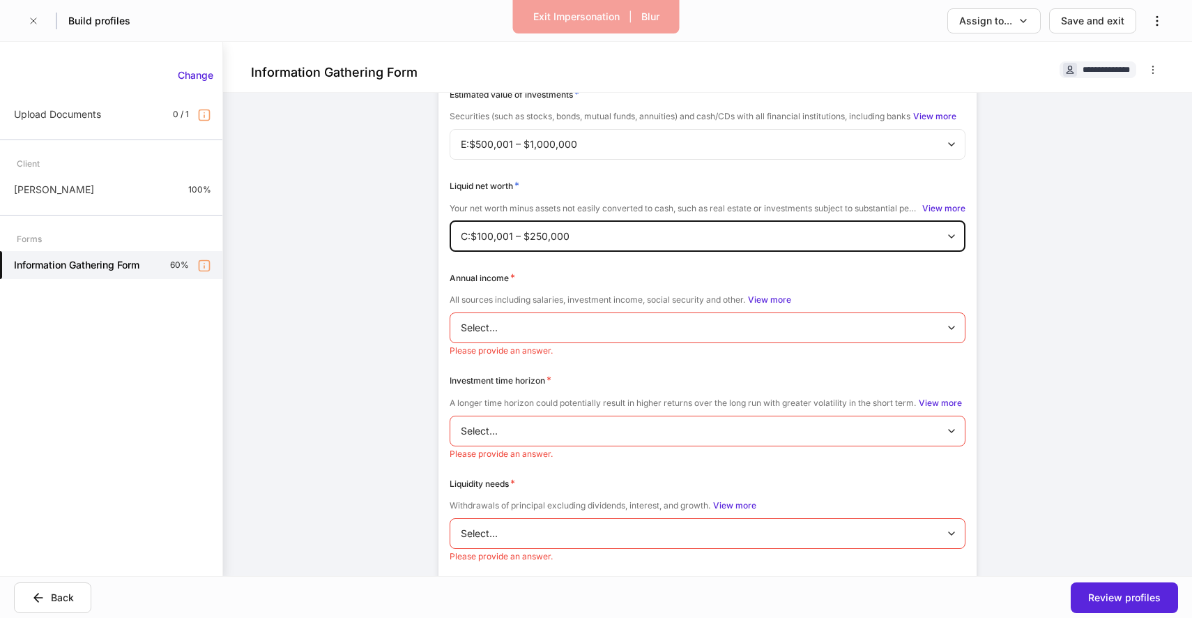
scroll to position [2027, 0]
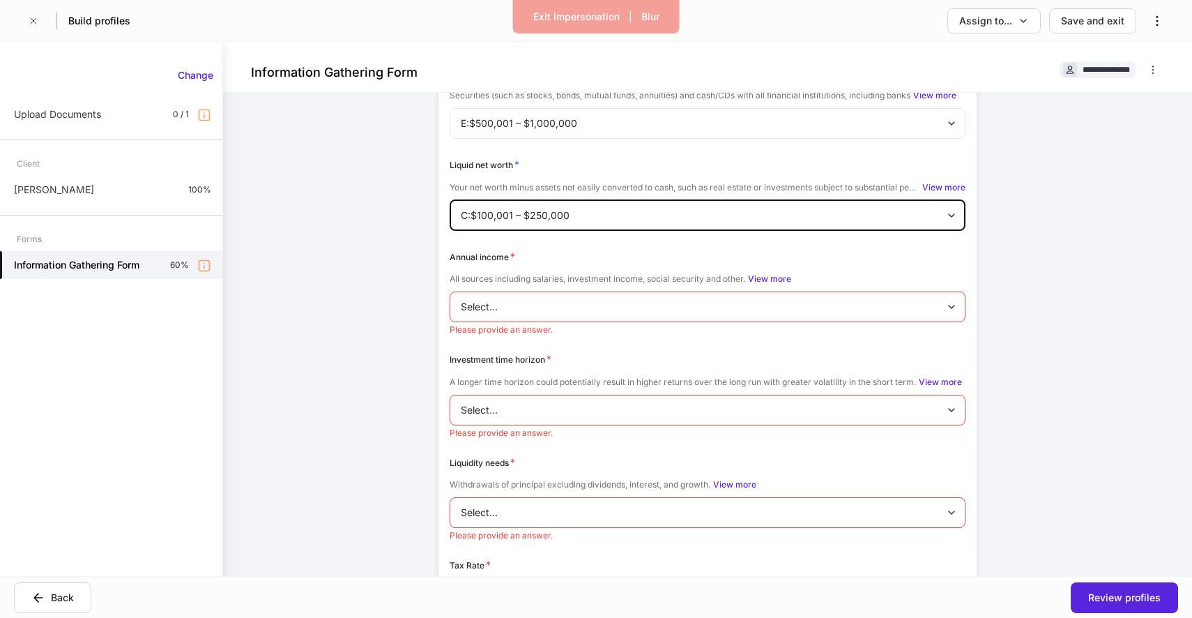
click at [515, 314] on body "**********" at bounding box center [596, 309] width 1192 height 618
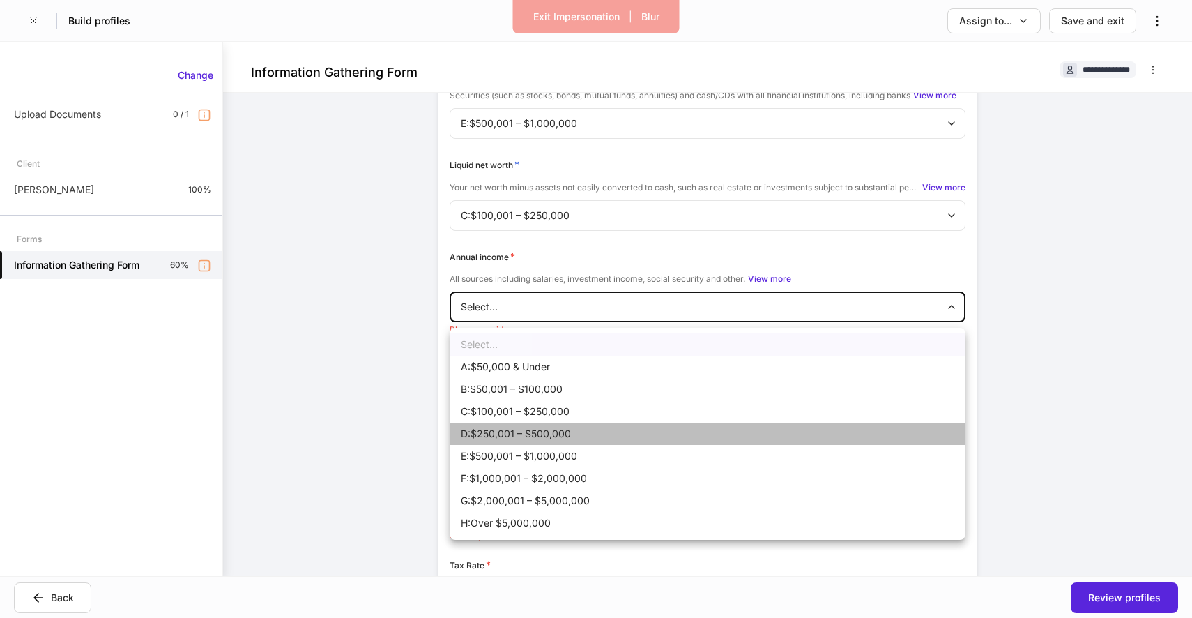
click at [515, 422] on li "D:$250,001 – $500,000" at bounding box center [708, 433] width 516 height 22
type input "*"
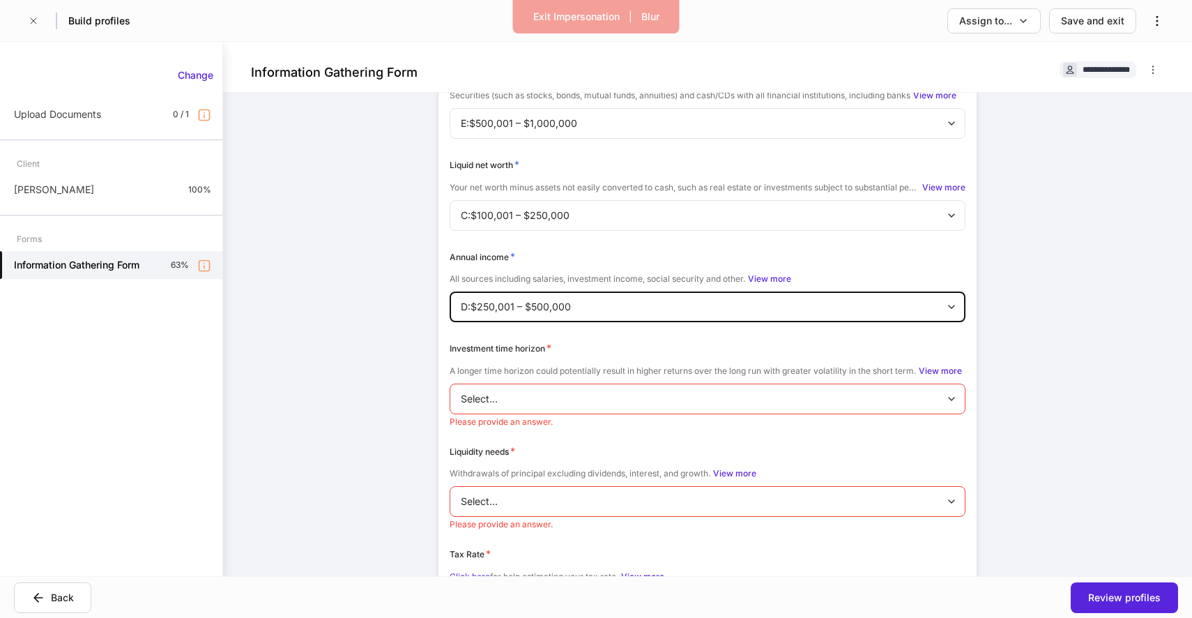
click at [528, 407] on body "**********" at bounding box center [596, 309] width 1192 height 618
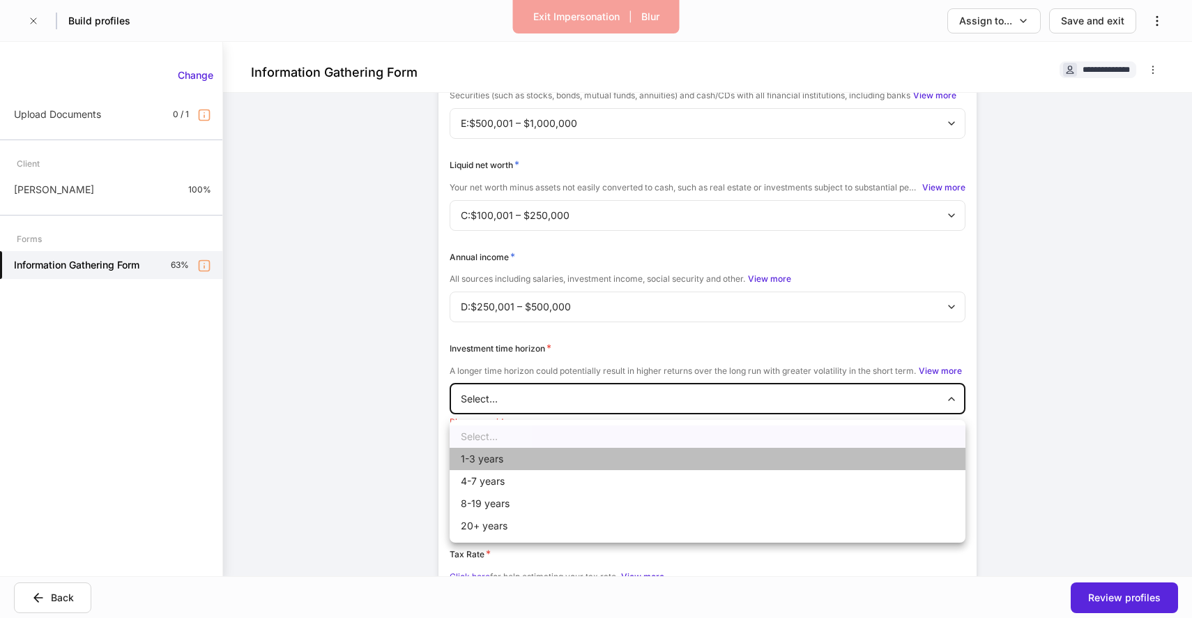
click at [526, 464] on li "1-3 years" at bounding box center [708, 459] width 516 height 22
type input "*********"
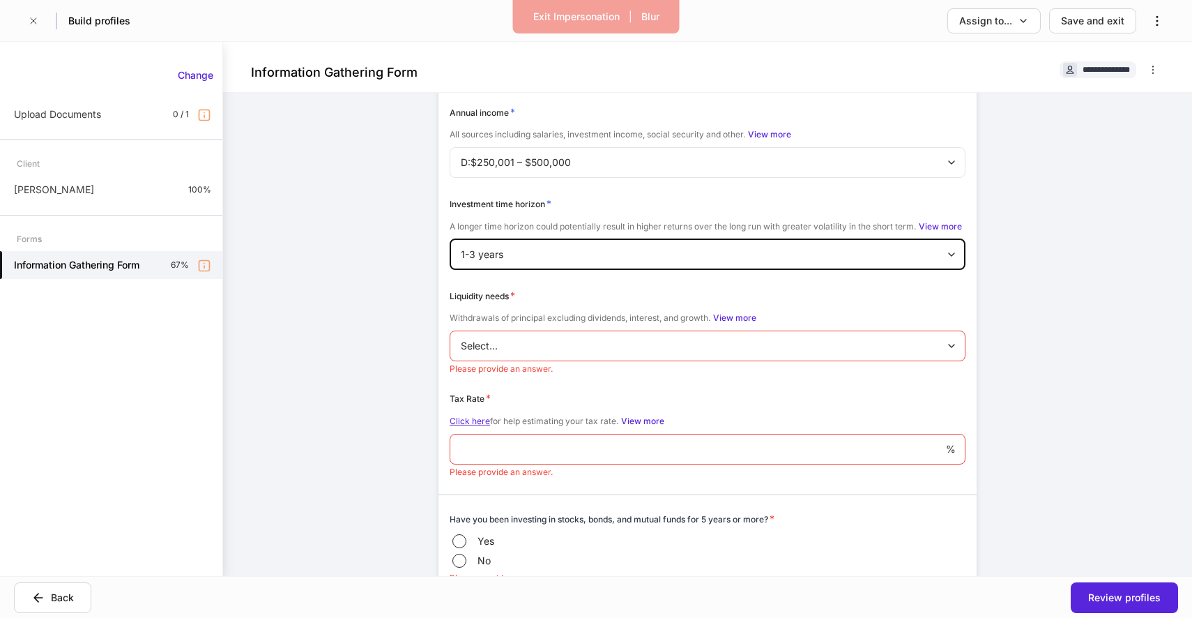
scroll to position [2213, 0]
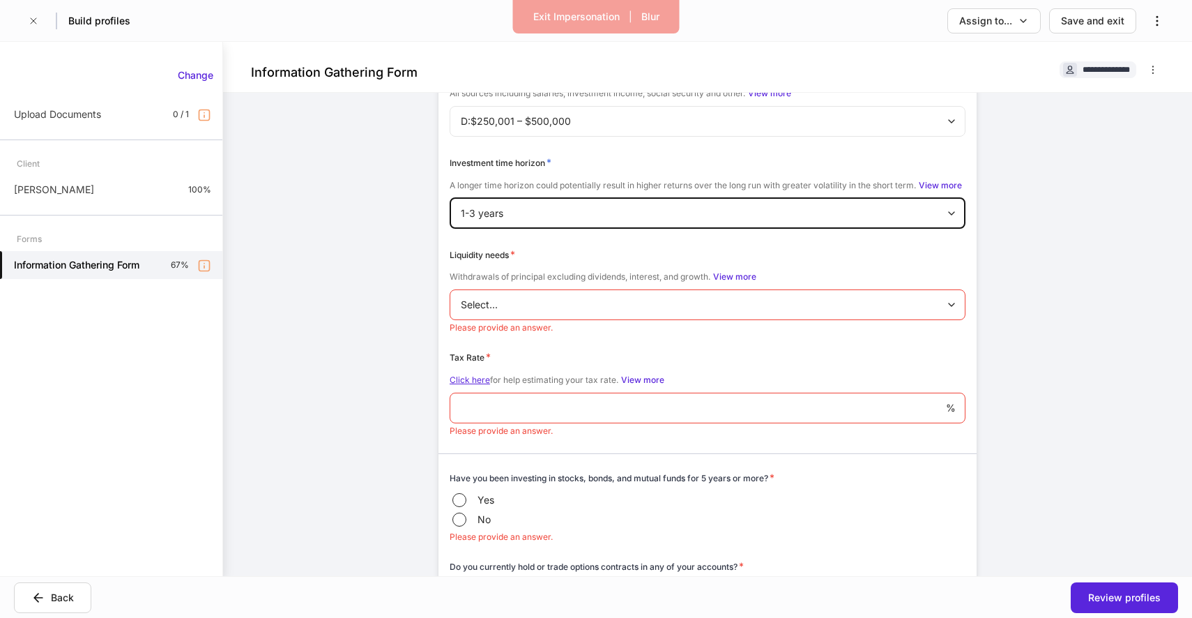
click at [537, 323] on body "**********" at bounding box center [596, 309] width 1192 height 618
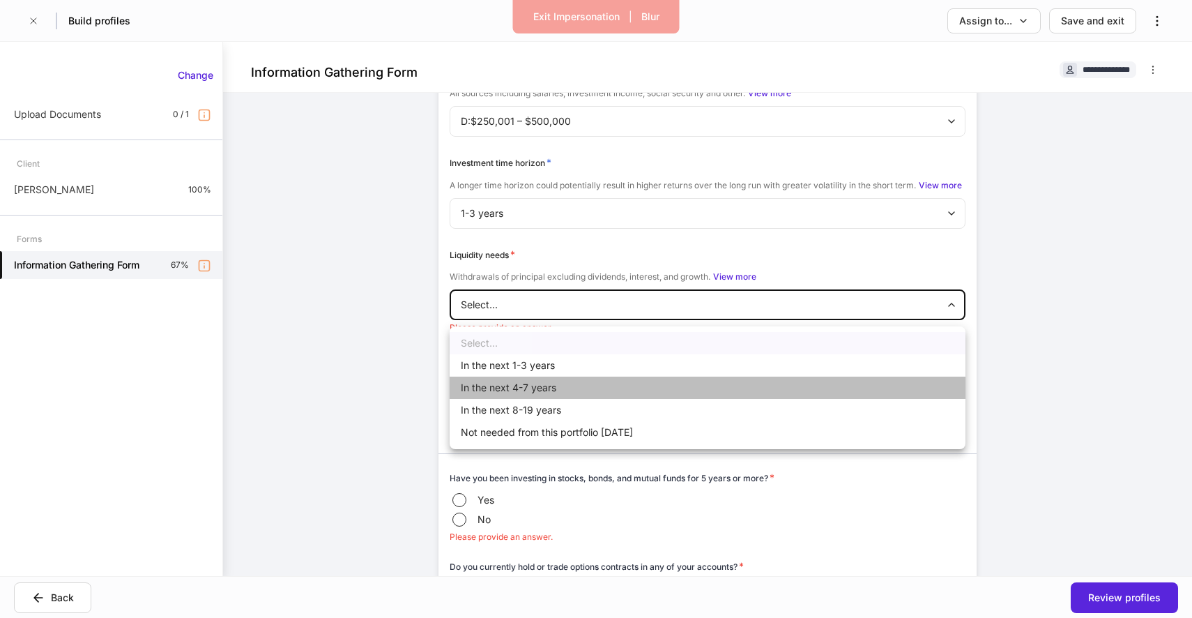
click at [536, 386] on li "In the next 4-7 years" at bounding box center [708, 387] width 516 height 22
type input "****"
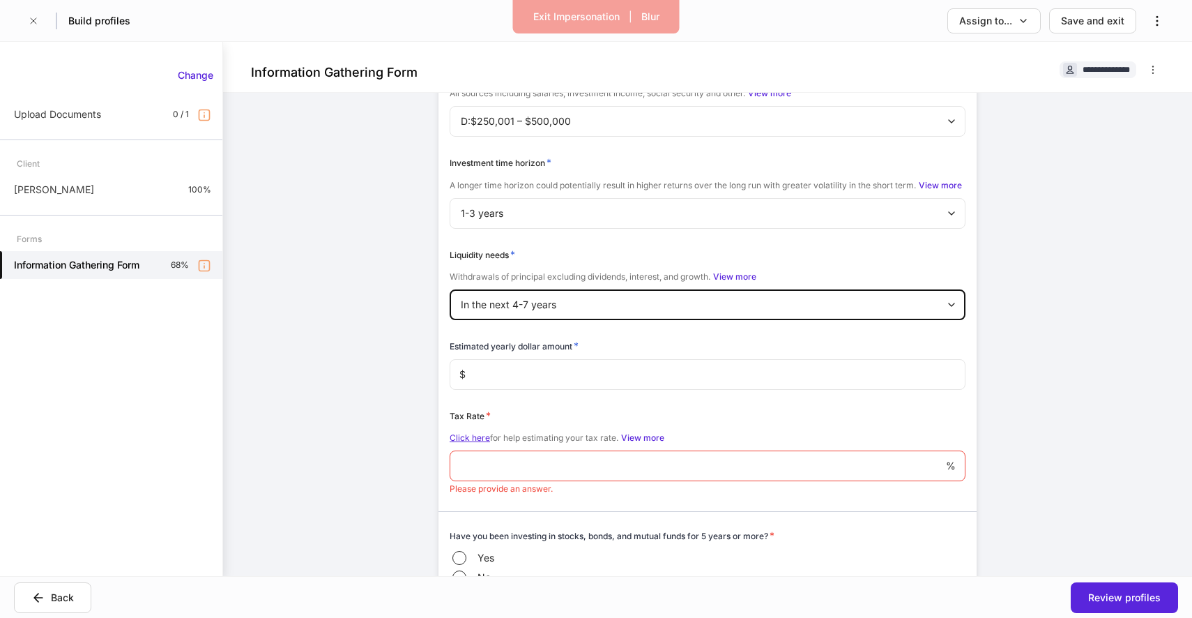
click at [543, 390] on input "text" at bounding box center [716, 374] width 500 height 31
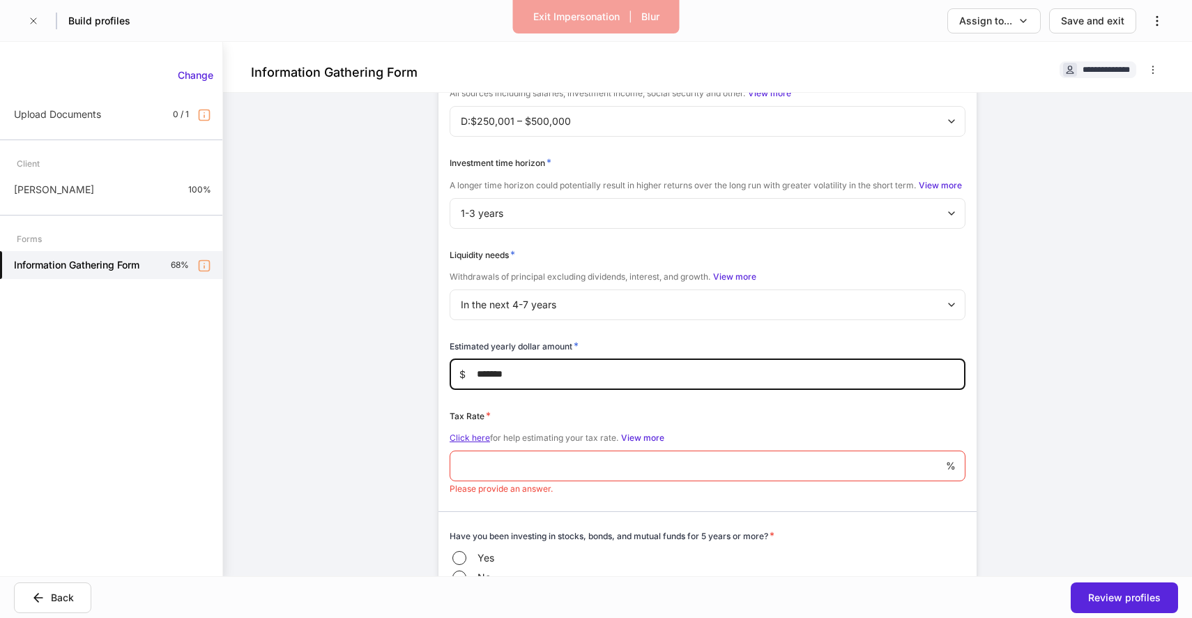
type input "*******"
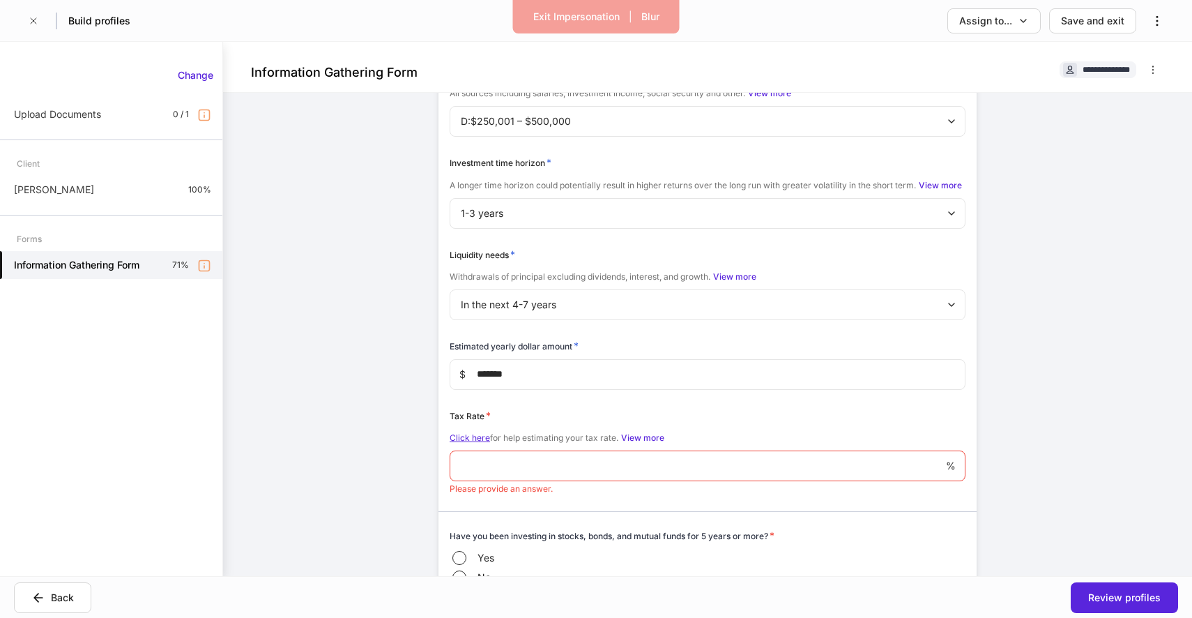
click at [530, 494] on p "Please provide an answer." at bounding box center [708, 488] width 516 height 11
click at [542, 476] on input "number" at bounding box center [698, 465] width 496 height 31
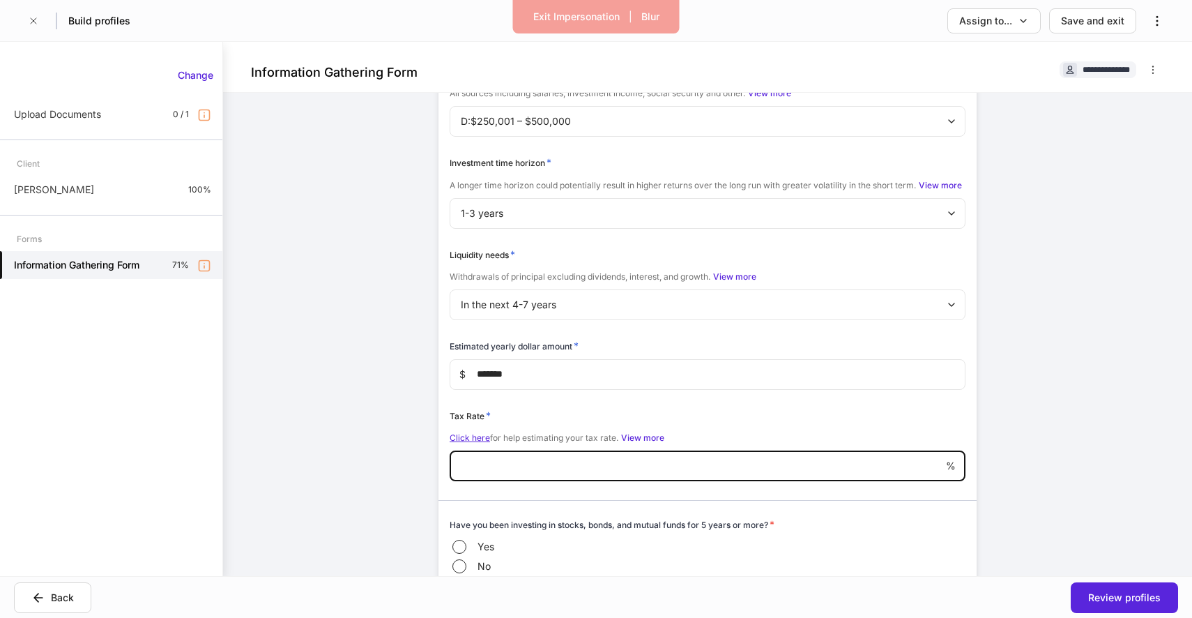
scroll to position [2339, 0]
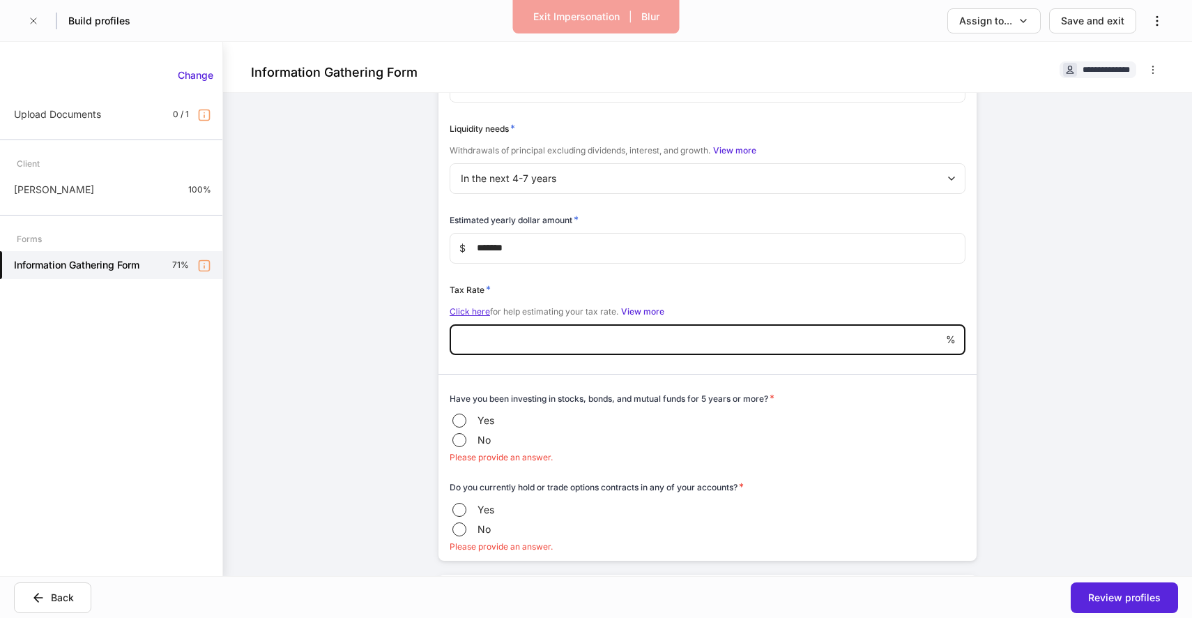
type input "**"
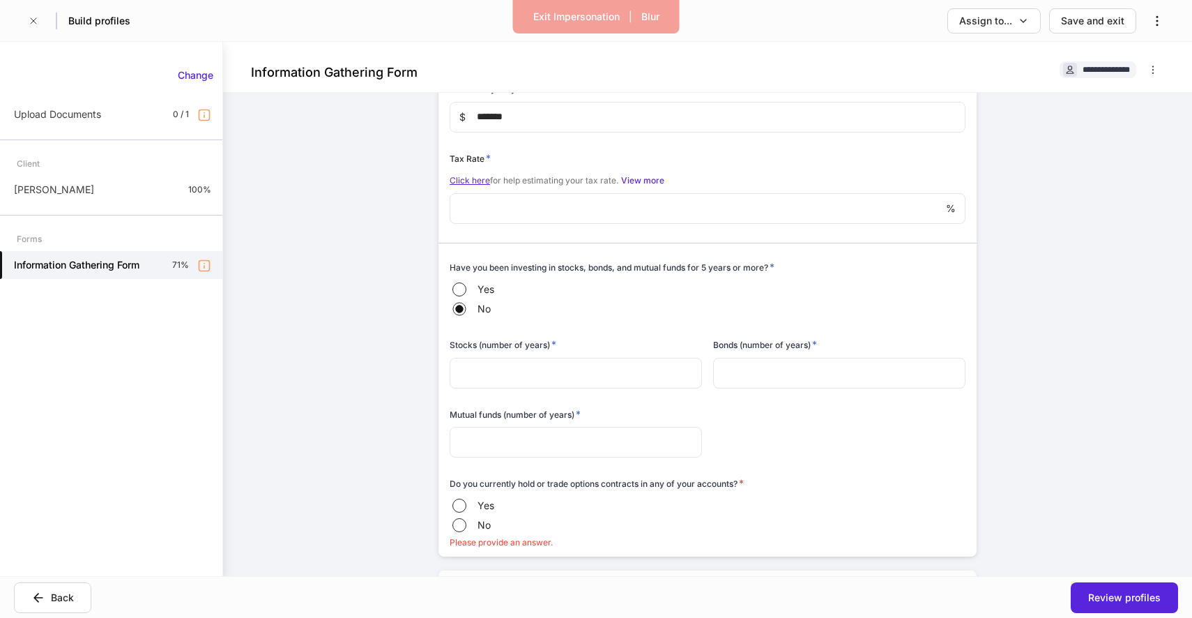
scroll to position [2526, 0]
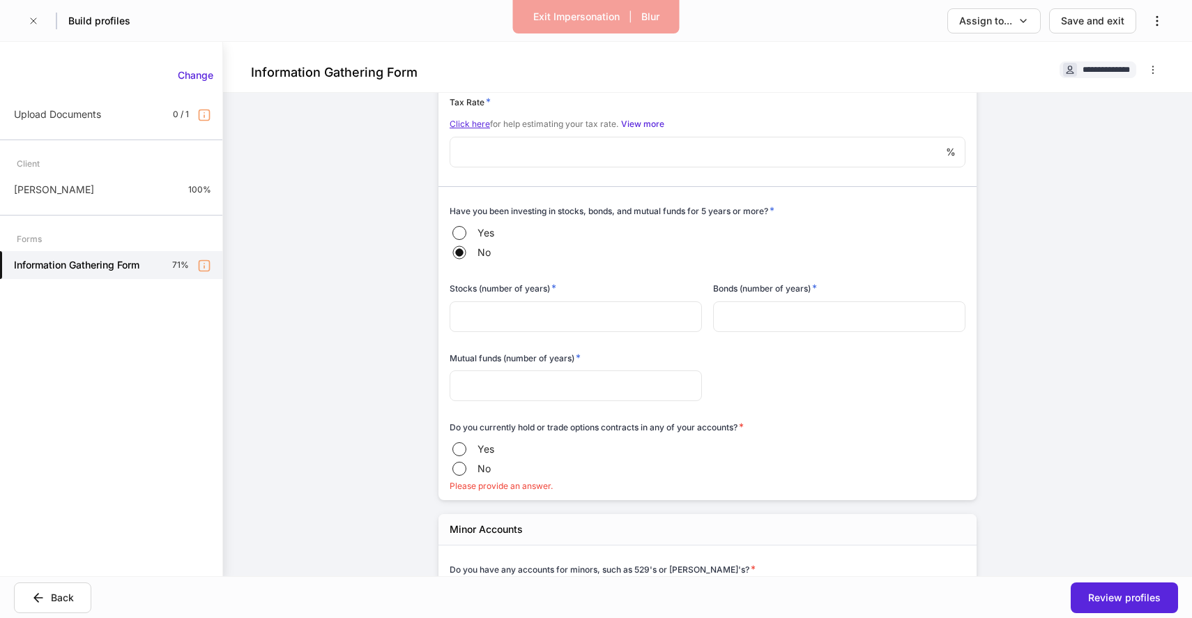
click at [480, 240] on span "Yes" at bounding box center [486, 233] width 17 height 14
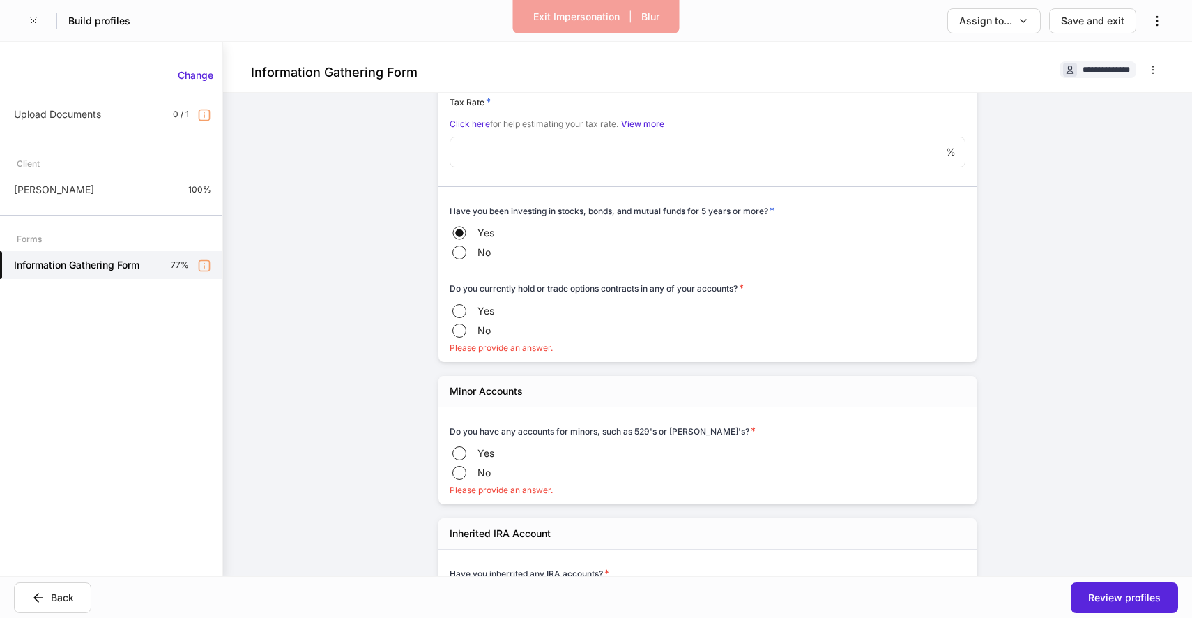
click at [471, 321] on label "Yes" at bounding box center [492, 311] width 84 height 20
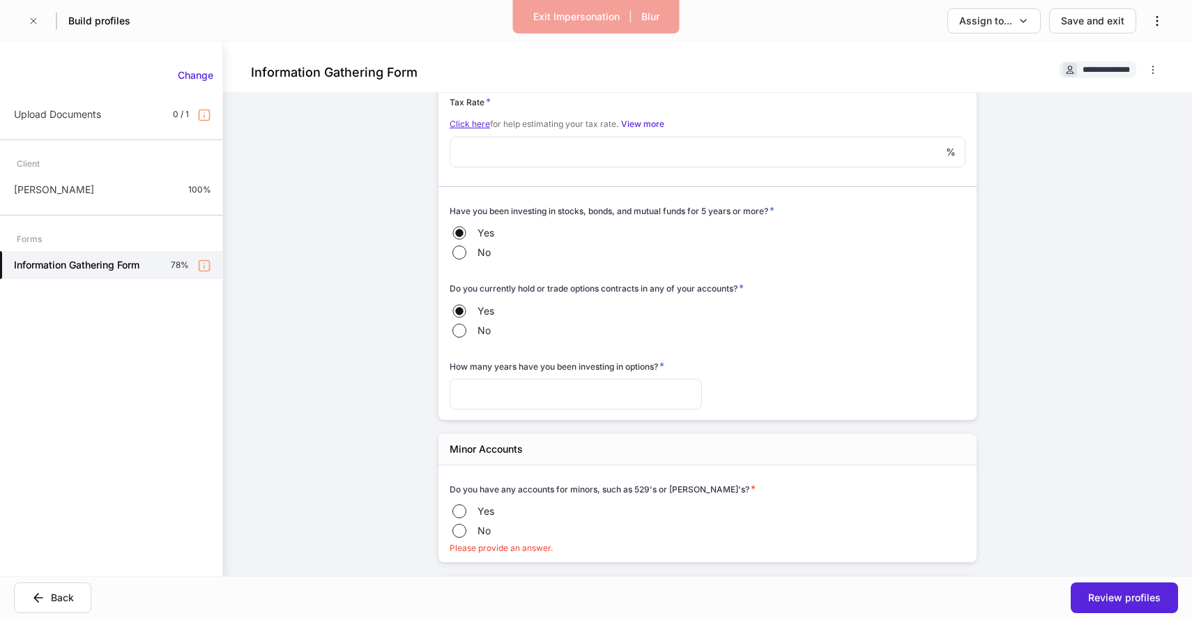
click at [473, 342] on div "Yes No" at bounding box center [708, 321] width 516 height 41
click at [474, 340] on label "No" at bounding box center [492, 331] width 84 height 20
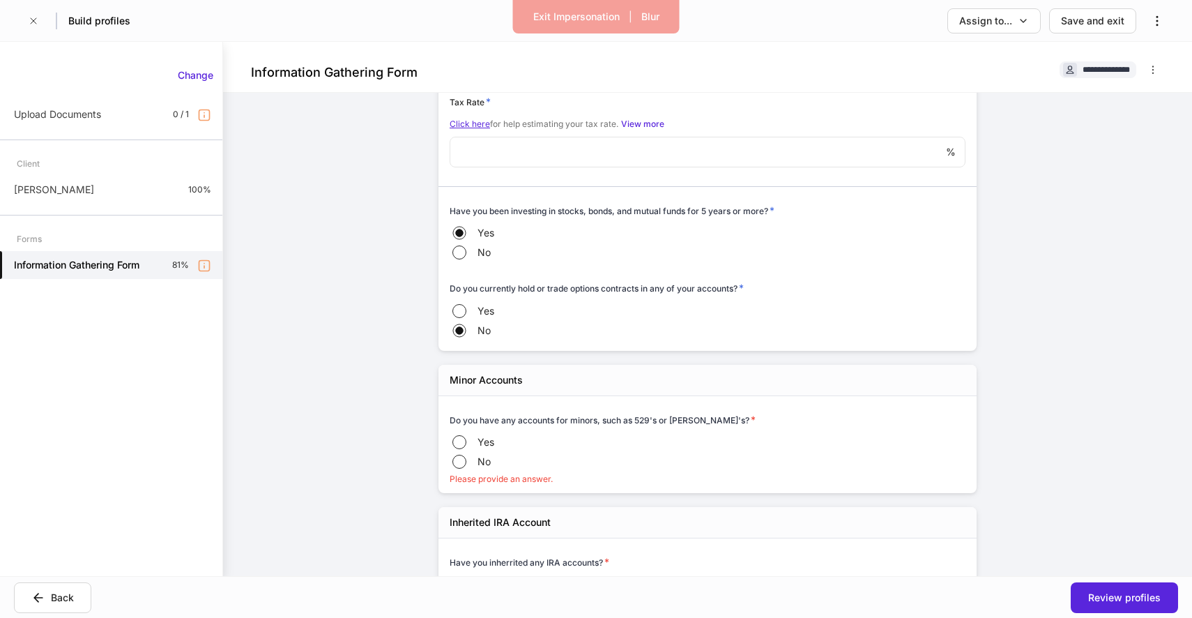
scroll to position [2614, 0]
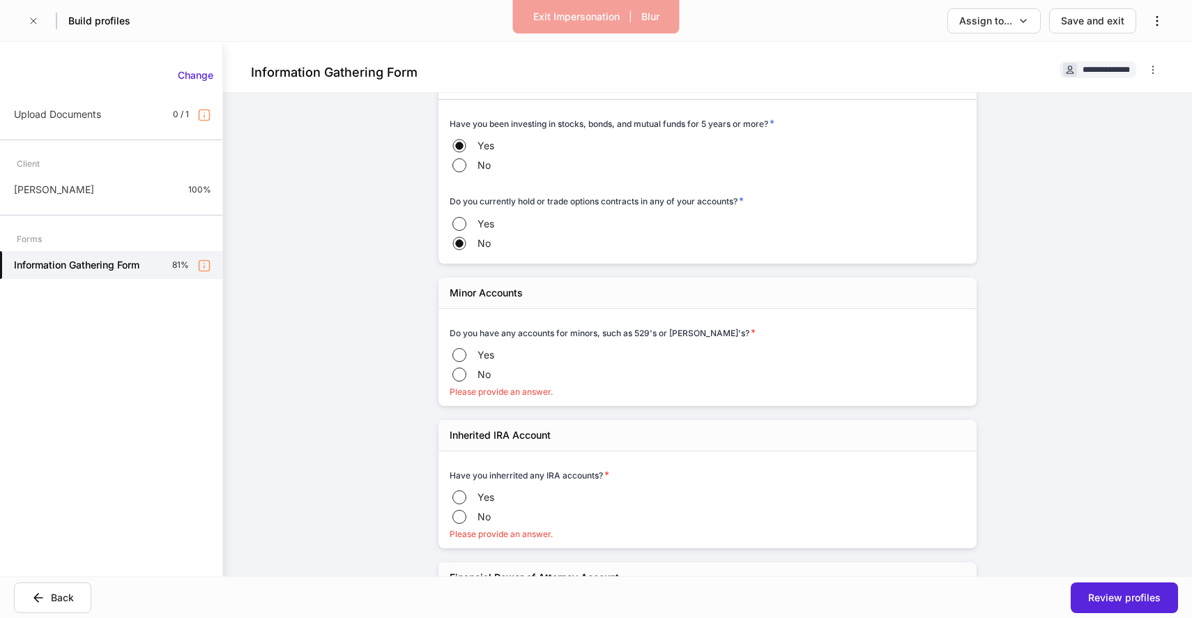
click at [468, 397] on p "Please provide an answer." at bounding box center [708, 391] width 516 height 11
click at [471, 384] on label "No" at bounding box center [492, 375] width 84 height 20
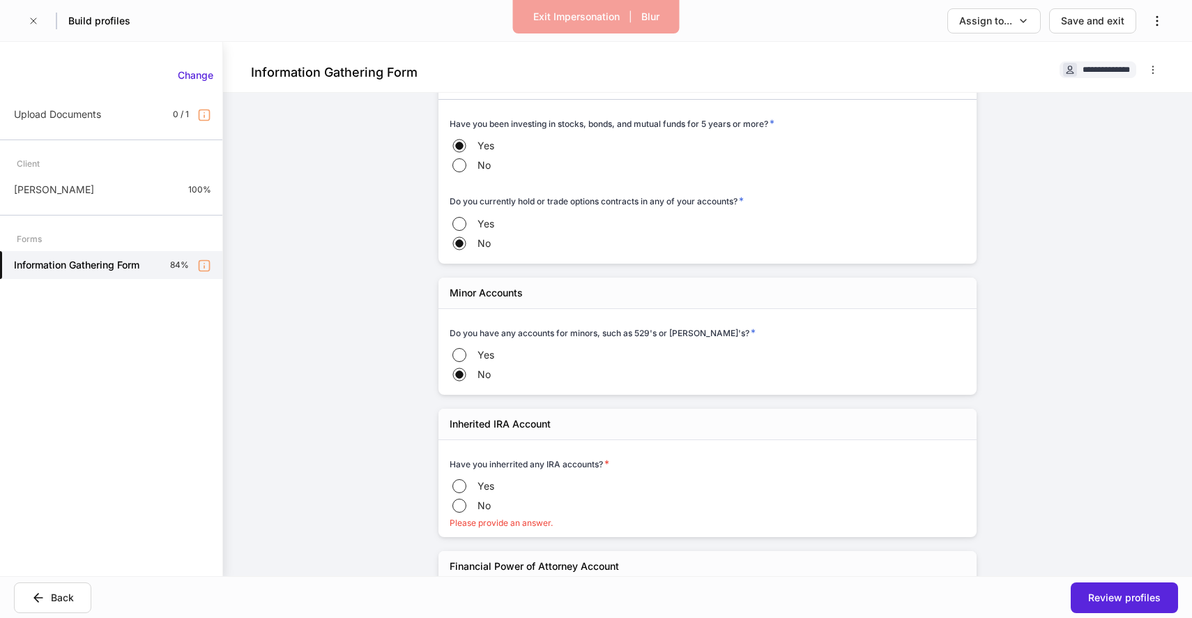
click at [482, 505] on label "No" at bounding box center [492, 506] width 84 height 20
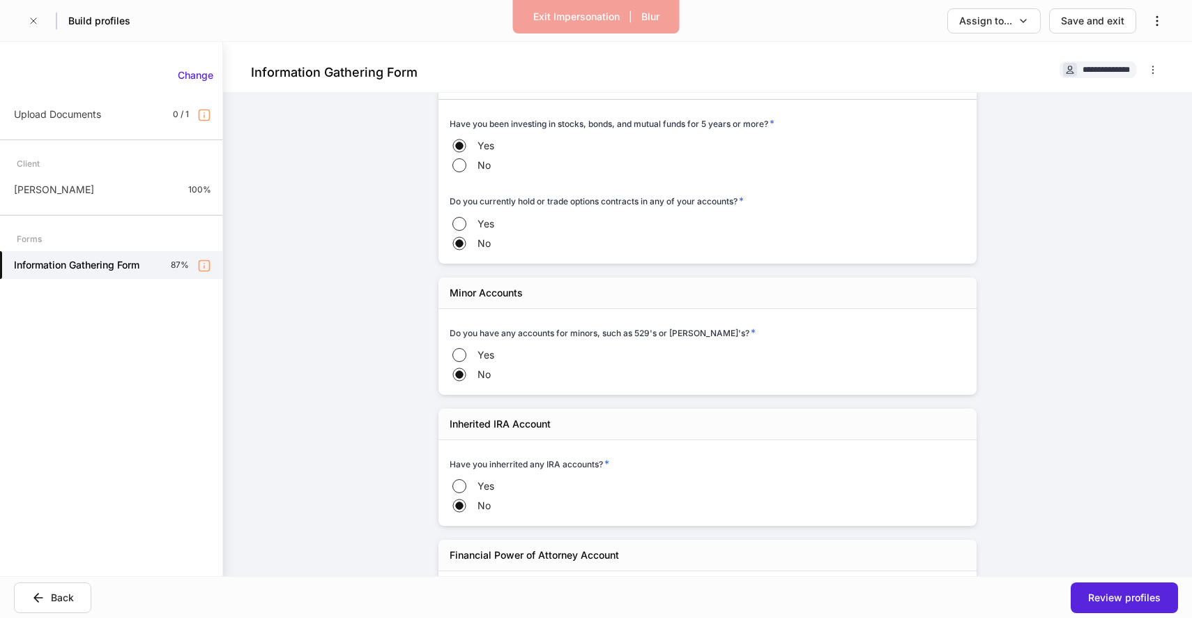
scroll to position [2858, 0]
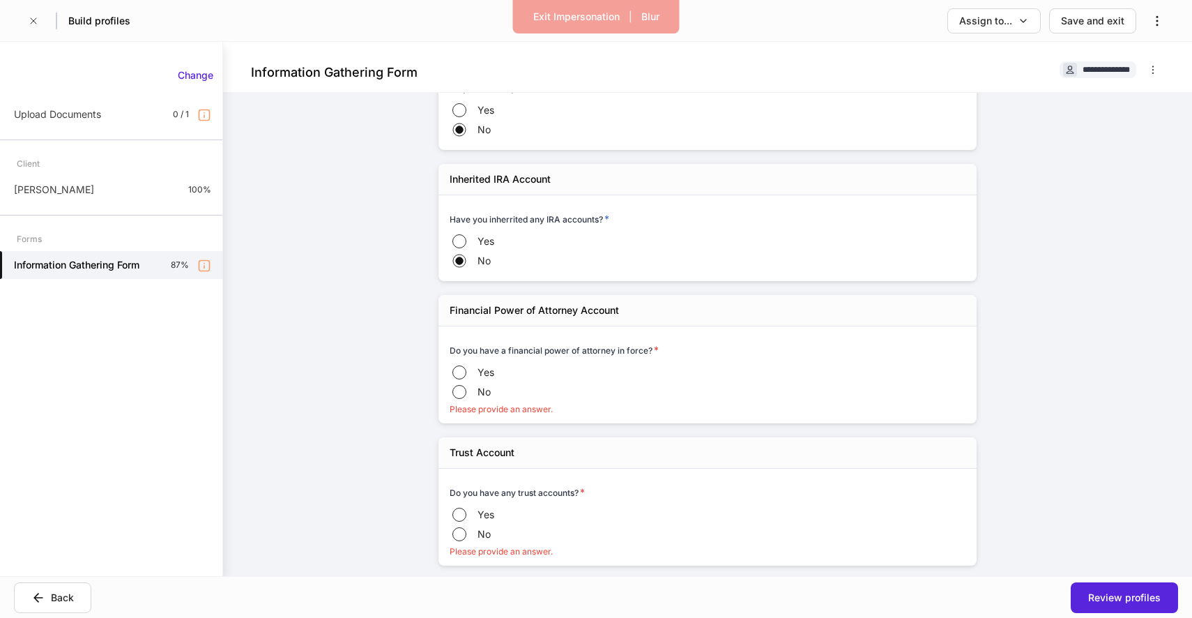
click at [490, 394] on span "No" at bounding box center [484, 392] width 13 height 14
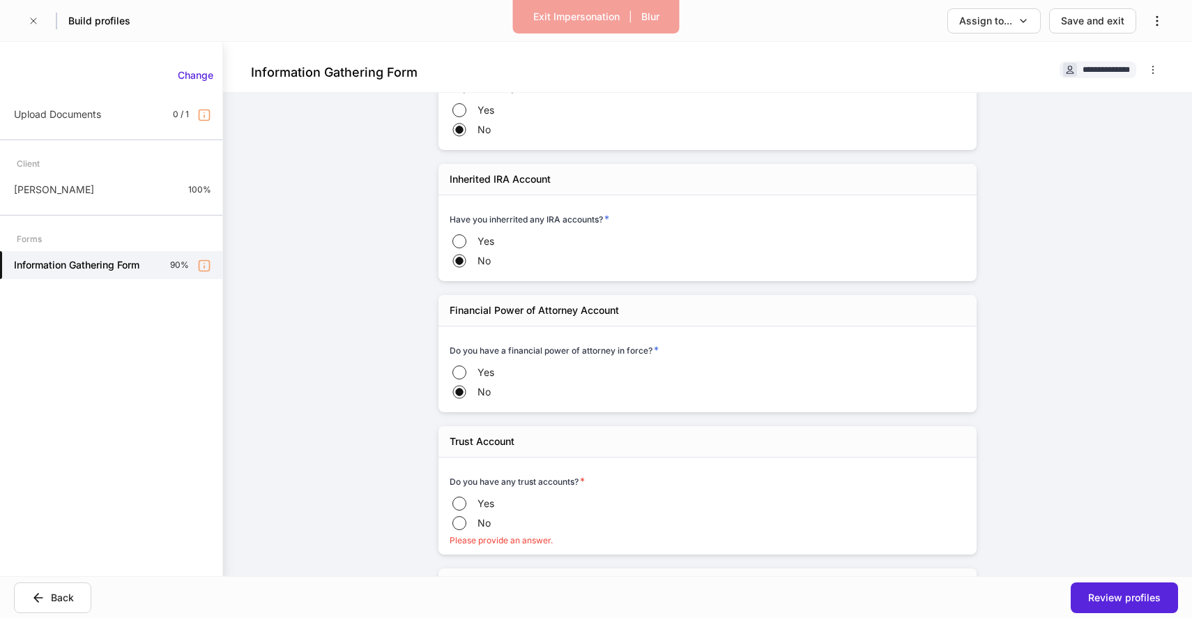
drag, startPoint x: 477, startPoint y: 548, endPoint x: 477, endPoint y: 540, distance: 7.7
click at [477, 546] on p "Please provide an answer." at bounding box center [708, 540] width 516 height 11
click at [478, 530] on span "No" at bounding box center [484, 523] width 13 height 14
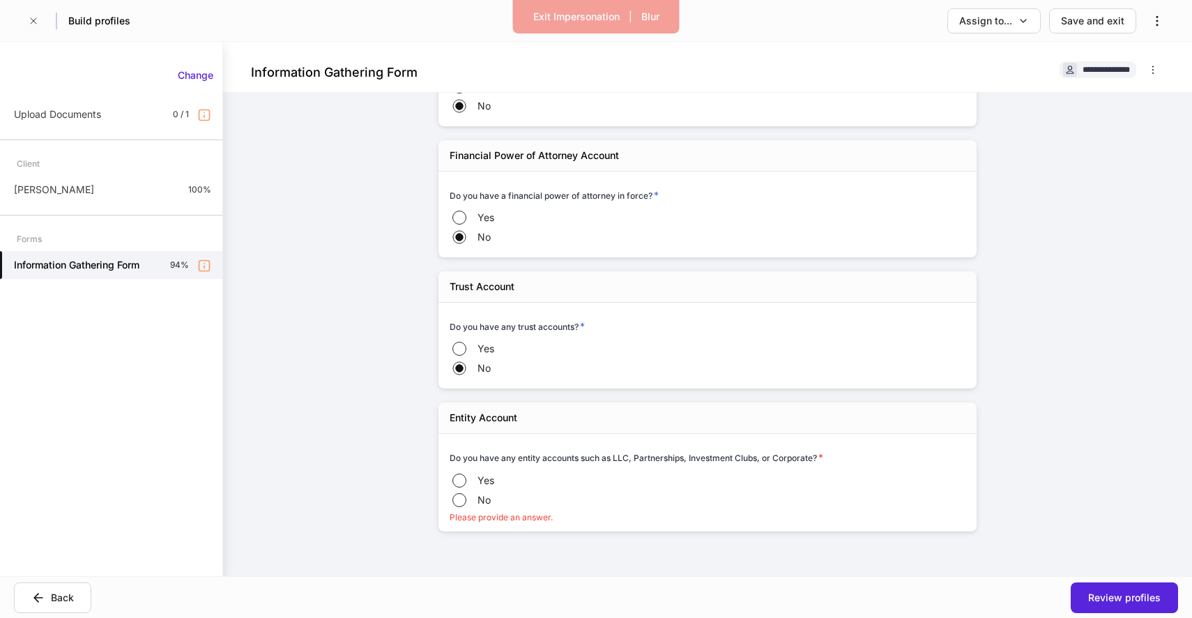
click at [482, 505] on span "No" at bounding box center [484, 500] width 13 height 14
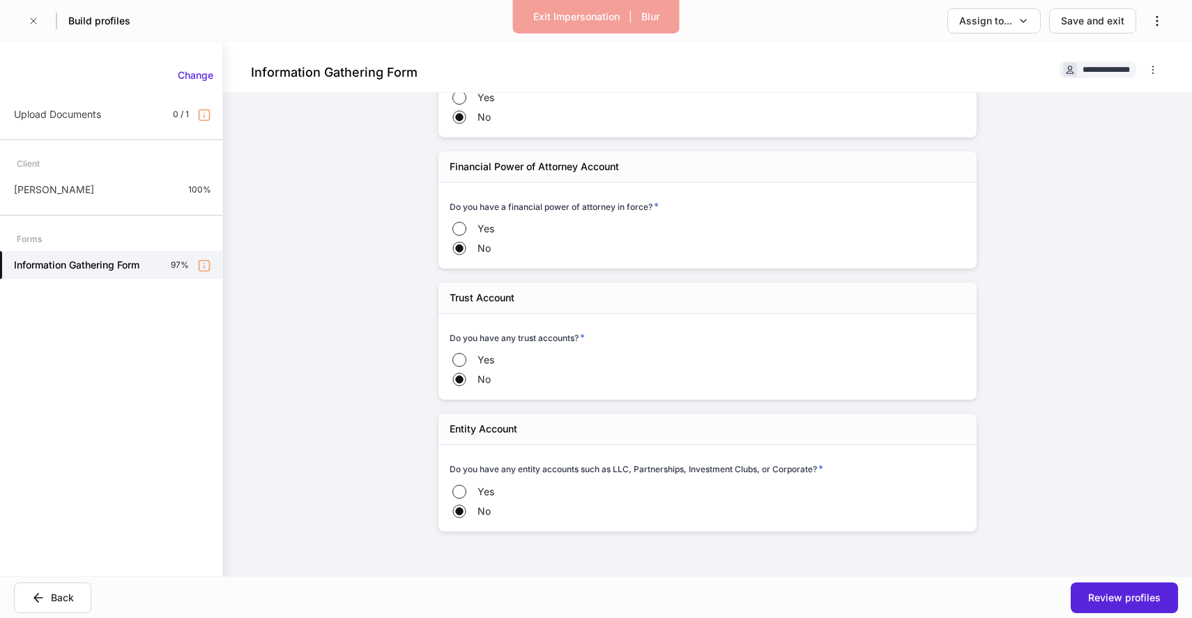
scroll to position [3011, 0]
click at [1152, 583] on button "Review profiles" at bounding box center [1124, 597] width 107 height 31
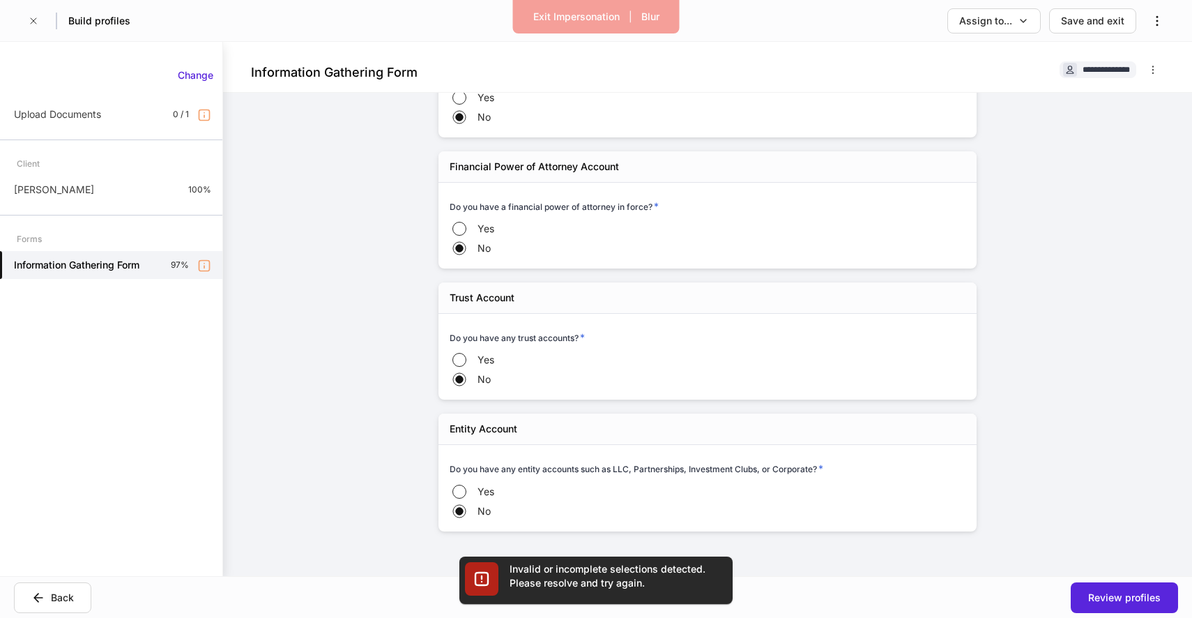
scroll to position [1456, 0]
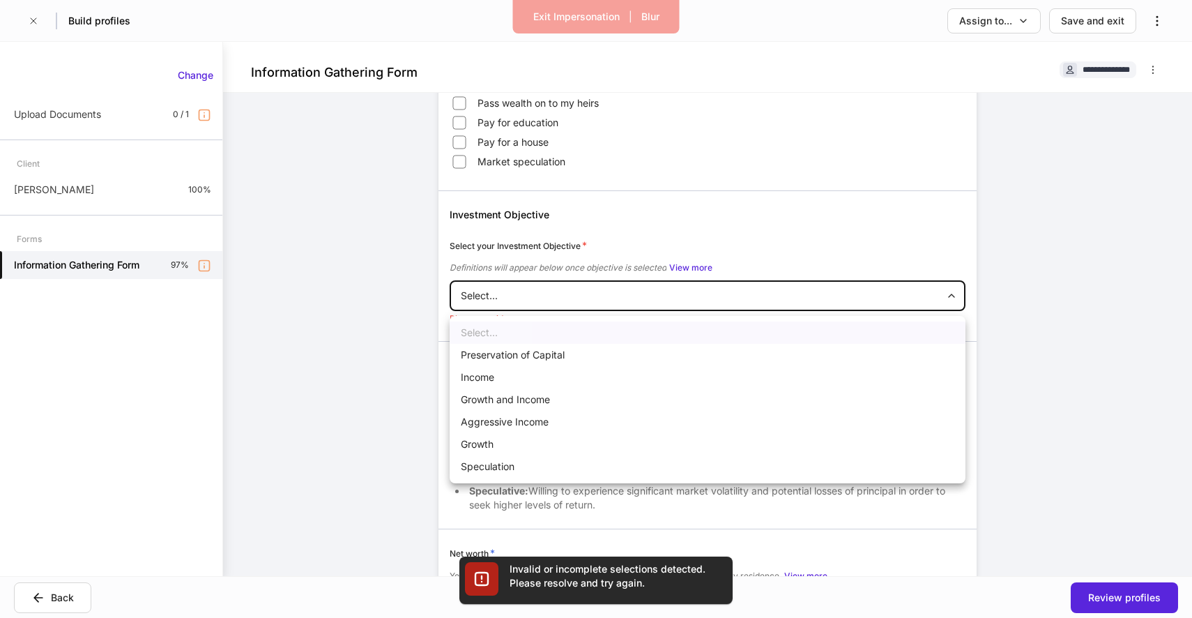
click at [623, 307] on body "**********" at bounding box center [596, 309] width 1192 height 618
click at [610, 375] on li "Income" at bounding box center [708, 377] width 516 height 22
type input "******"
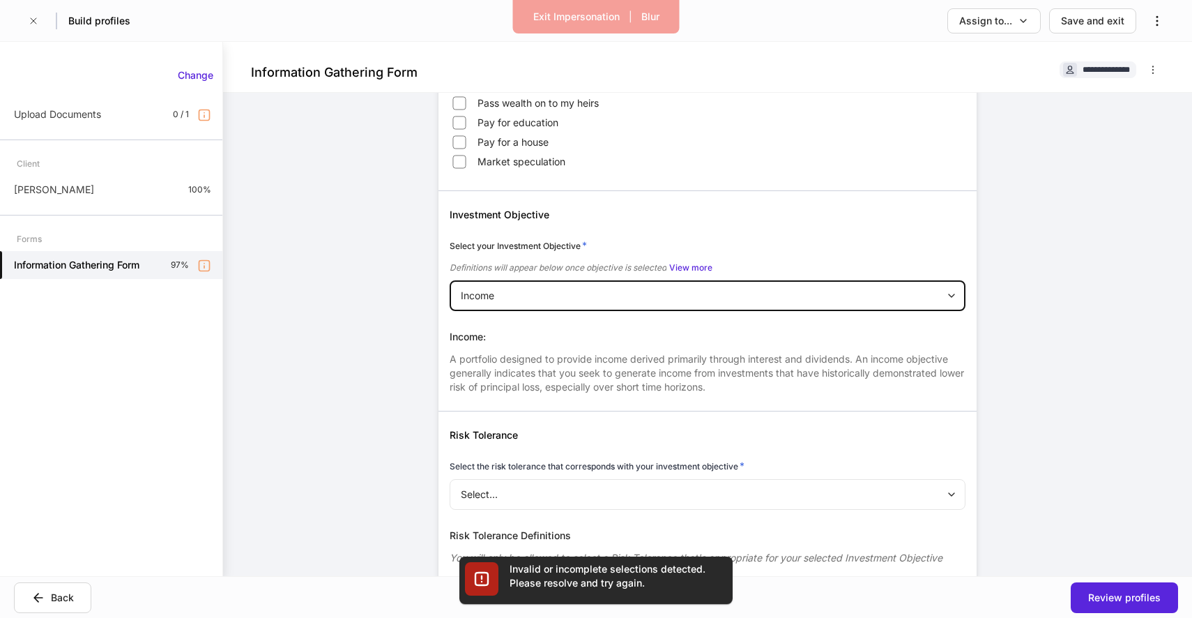
click at [922, 510] on body "**********" at bounding box center [596, 309] width 1192 height 618
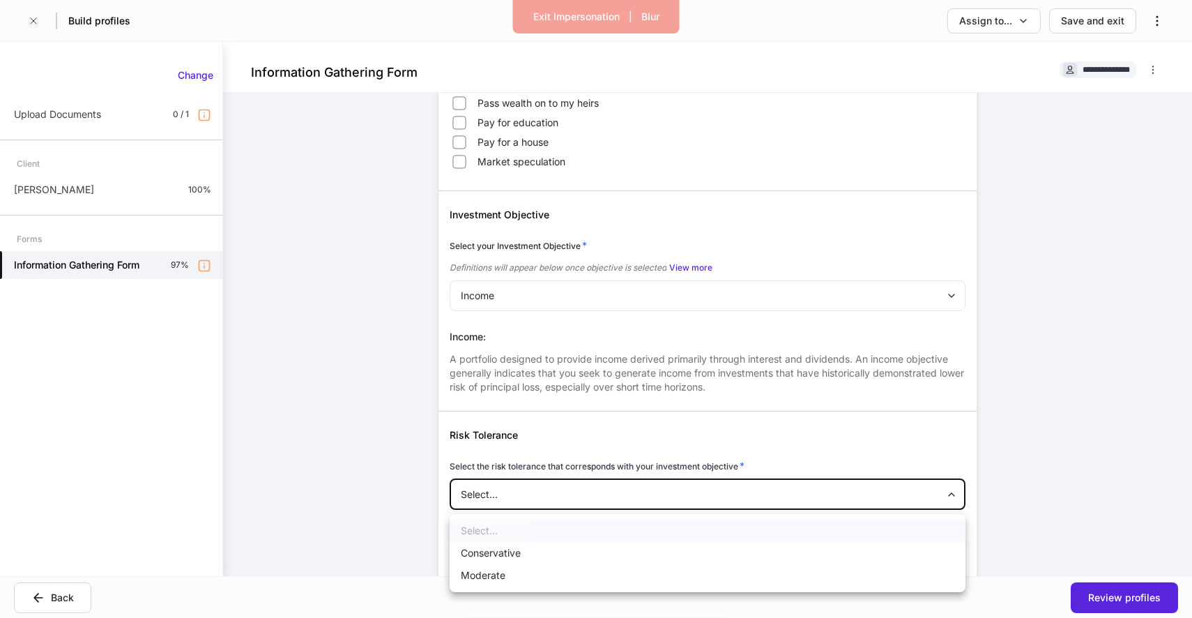
click at [862, 539] on ul "Select... Conservative Moderate" at bounding box center [708, 553] width 516 height 78
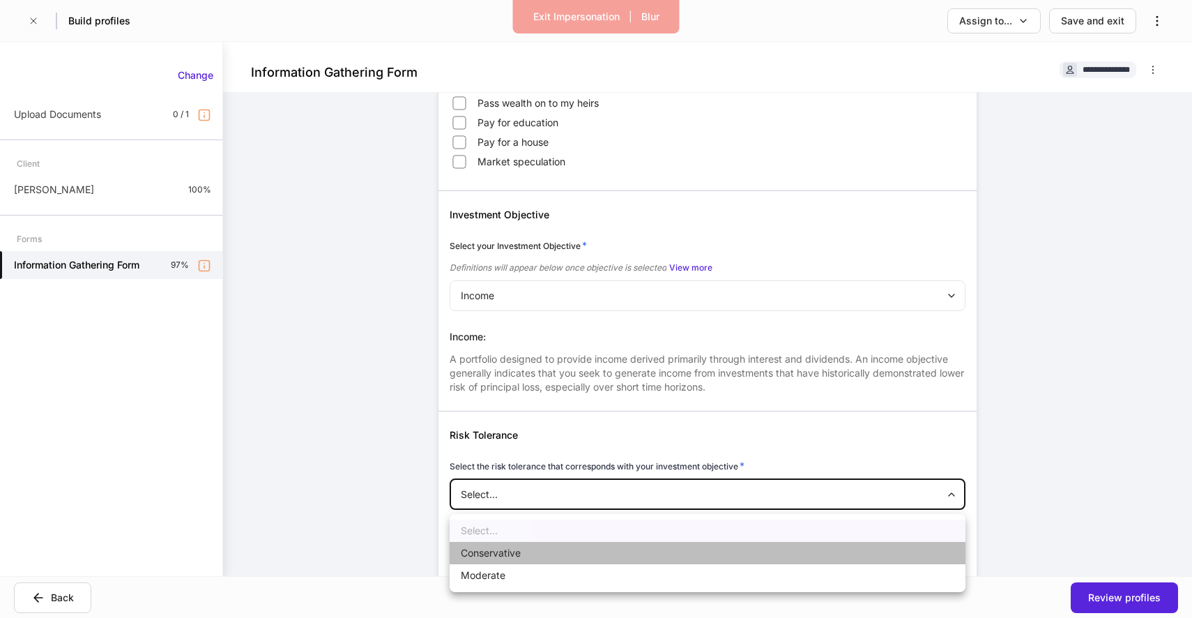
click at [862, 551] on li "Conservative" at bounding box center [708, 553] width 516 height 22
type input "**********"
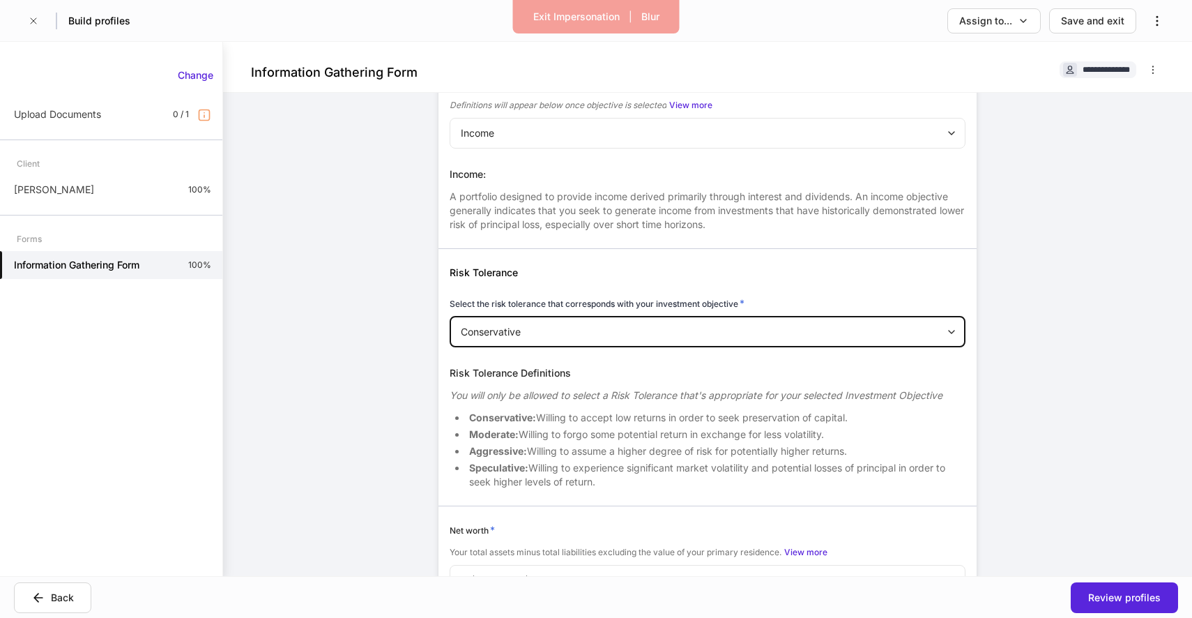
scroll to position [1680, 0]
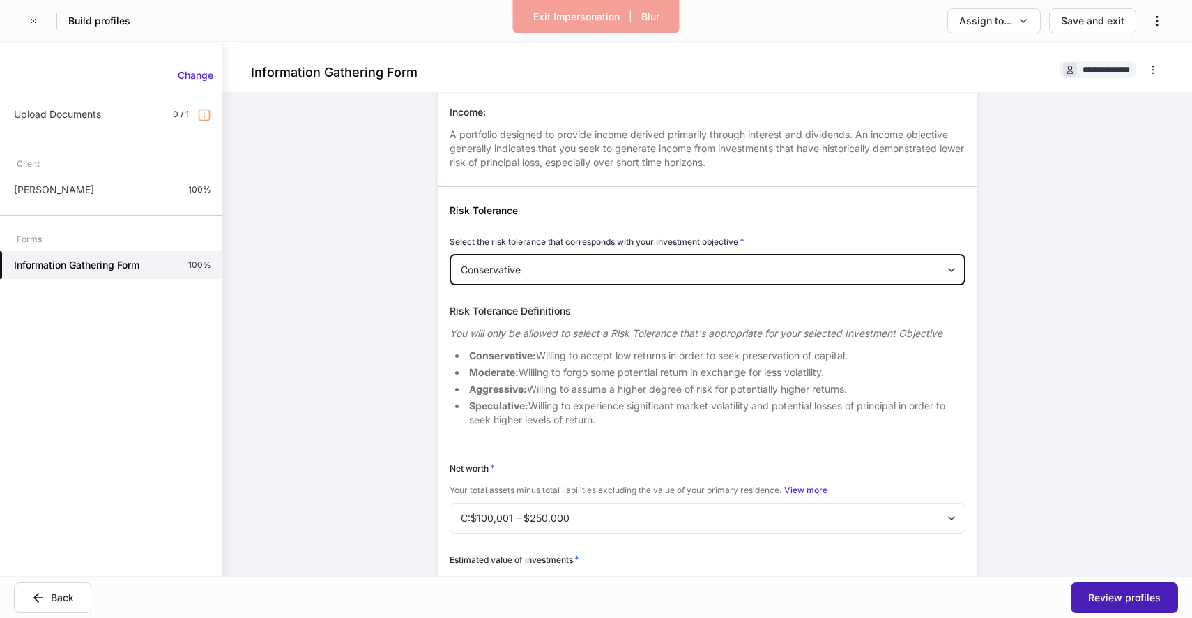
click at [1137, 597] on div "Review profiles" at bounding box center [1124, 597] width 73 height 14
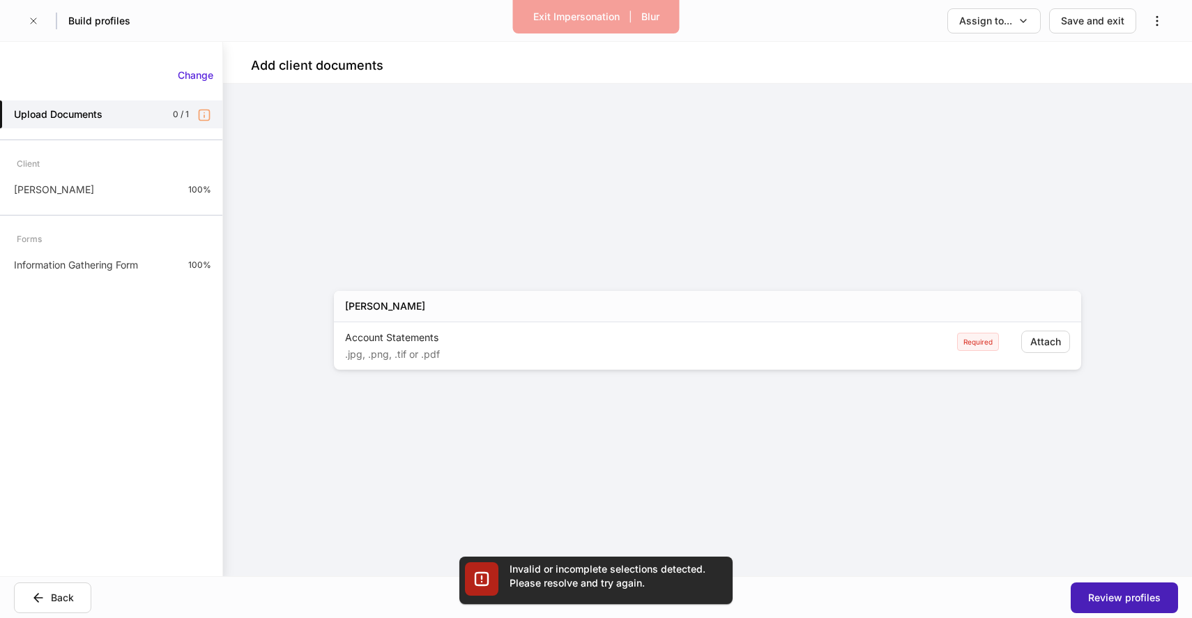
click at [1151, 588] on button "Review profiles" at bounding box center [1124, 597] width 107 height 31
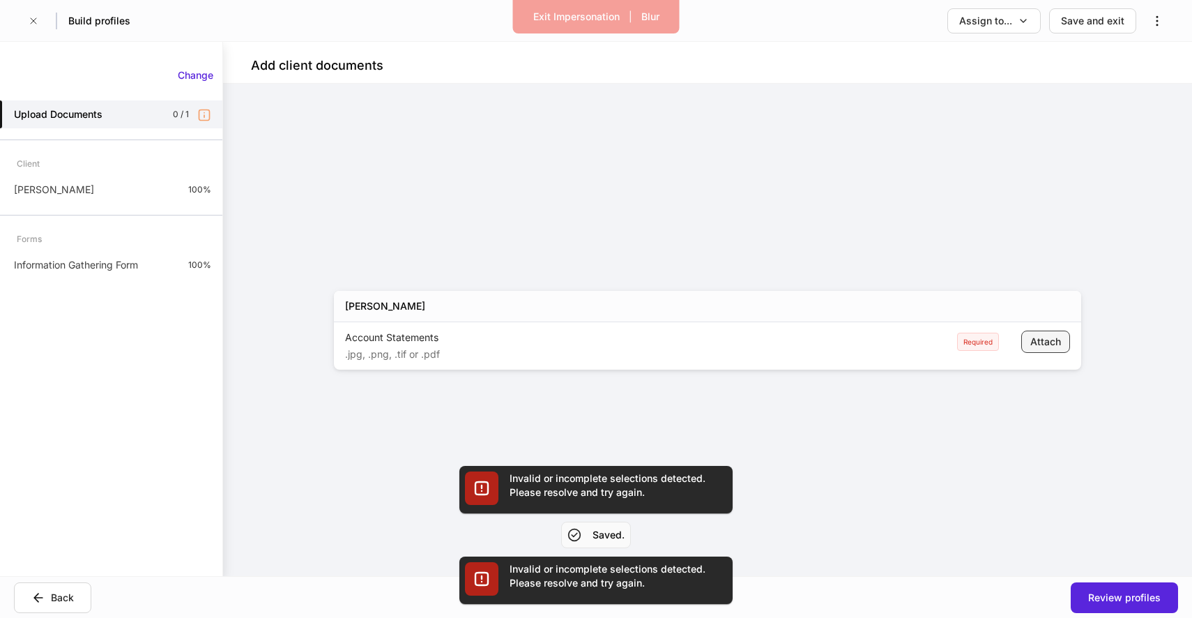
click at [1037, 339] on div "Attach" at bounding box center [1045, 342] width 31 height 14
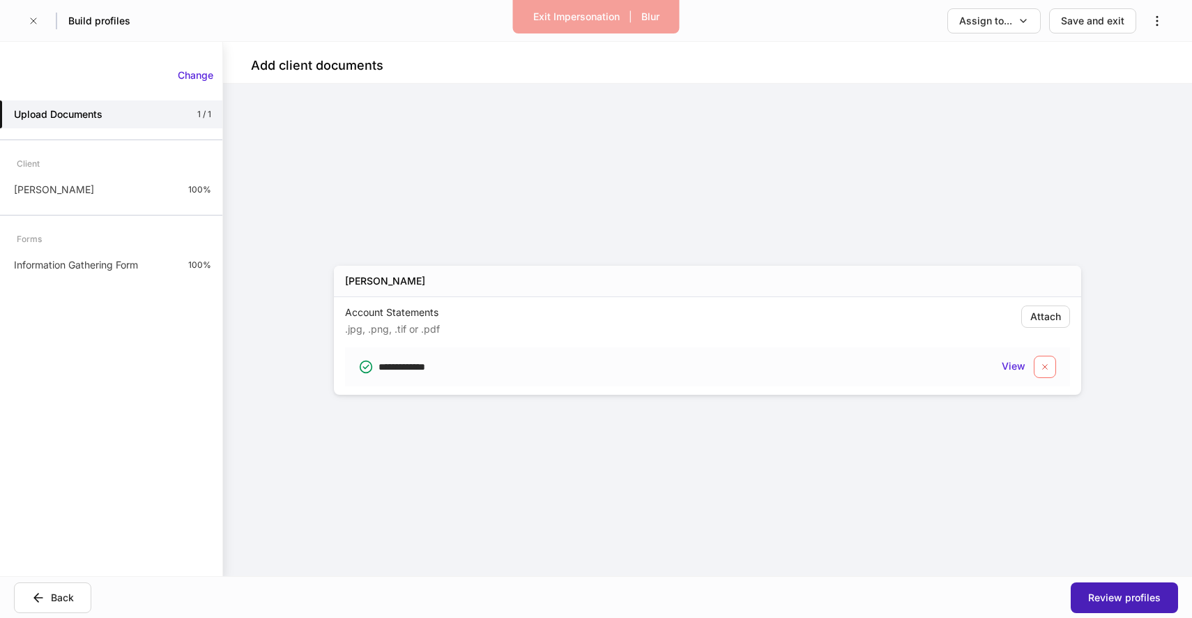
click at [1152, 595] on div "Review profiles" at bounding box center [1124, 597] width 73 height 14
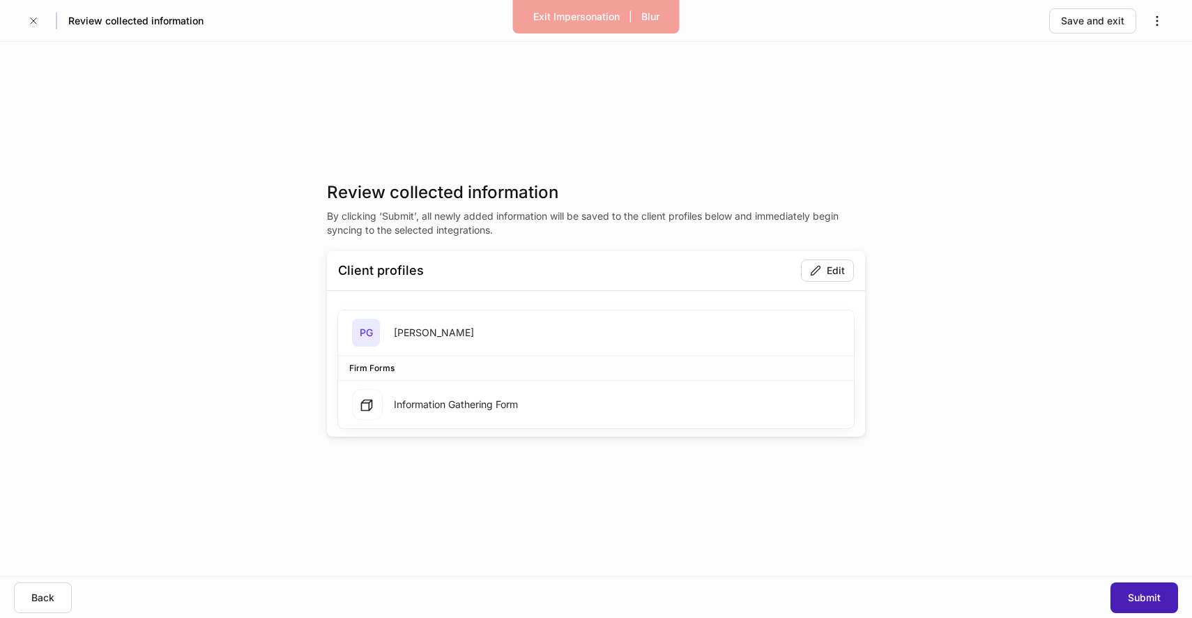
click at [1134, 595] on div "Submit" at bounding box center [1144, 597] width 33 height 14
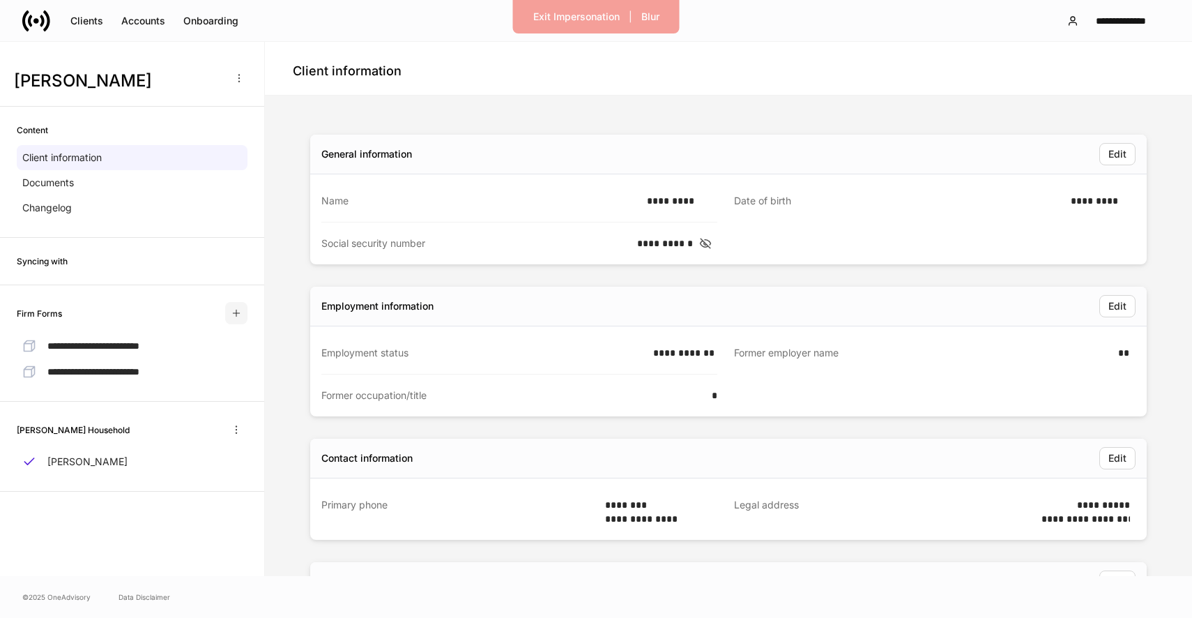
click at [243, 313] on button "button" at bounding box center [236, 313] width 22 height 22
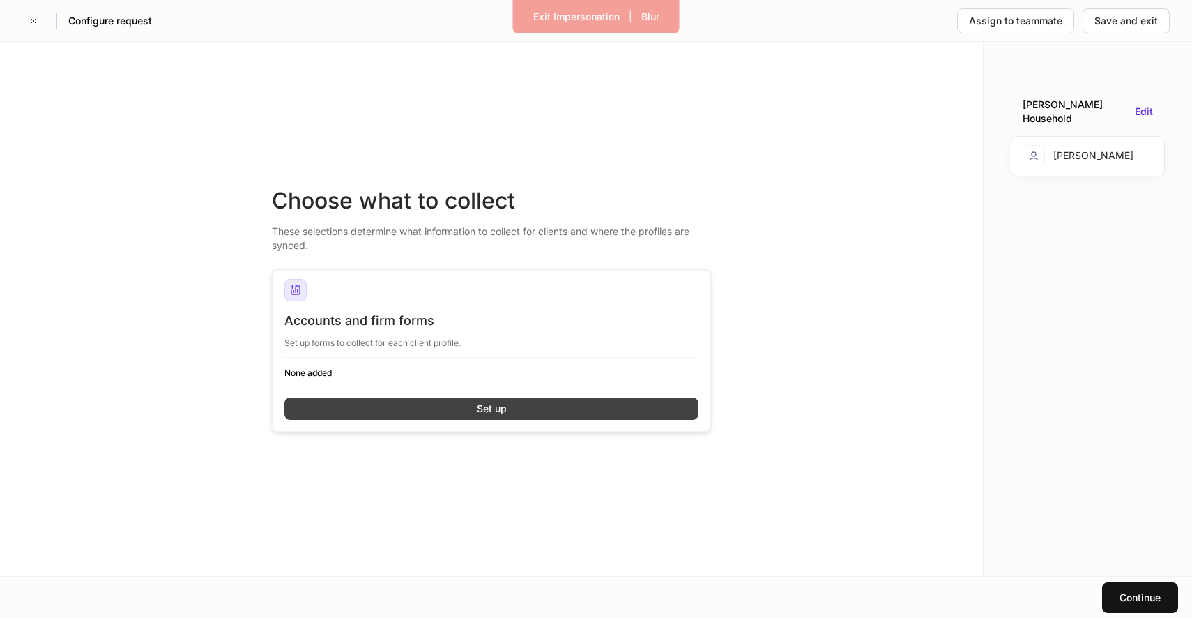
click at [426, 410] on button "Set up" at bounding box center [491, 408] width 414 height 22
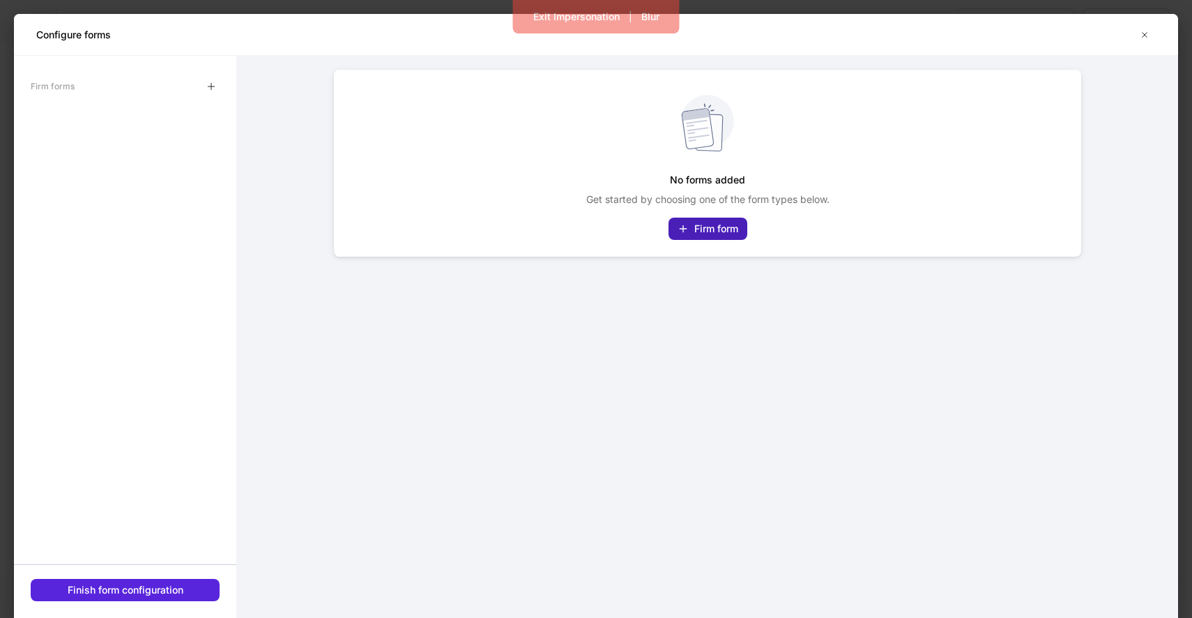
click at [722, 225] on div "Firm form" at bounding box center [716, 229] width 44 height 14
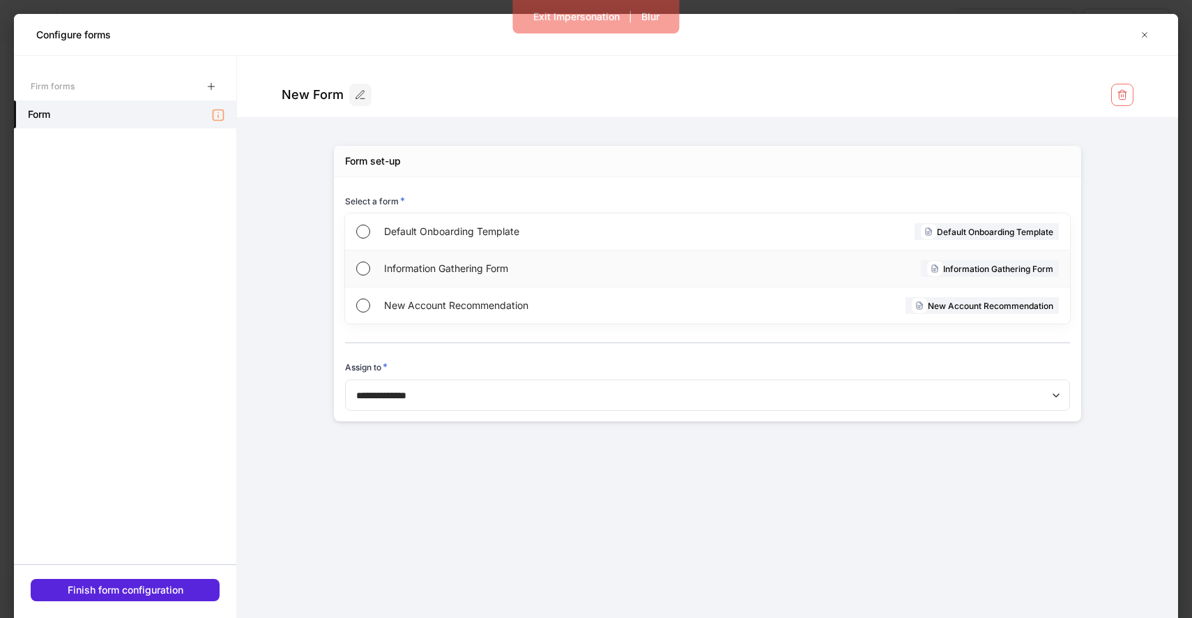
click at [465, 254] on div "Information Gathering Form" at bounding box center [543, 268] width 319 height 36
click at [480, 228] on span "Default Onboarding Template" at bounding box center [545, 231] width 322 height 14
click at [475, 268] on span "Information Gathering Form" at bounding box center [543, 268] width 319 height 14
click at [466, 293] on div "New Account Recommendation" at bounding box center [545, 305] width 322 height 36
click at [463, 268] on span "Information Gathering Form" at bounding box center [543, 268] width 319 height 14
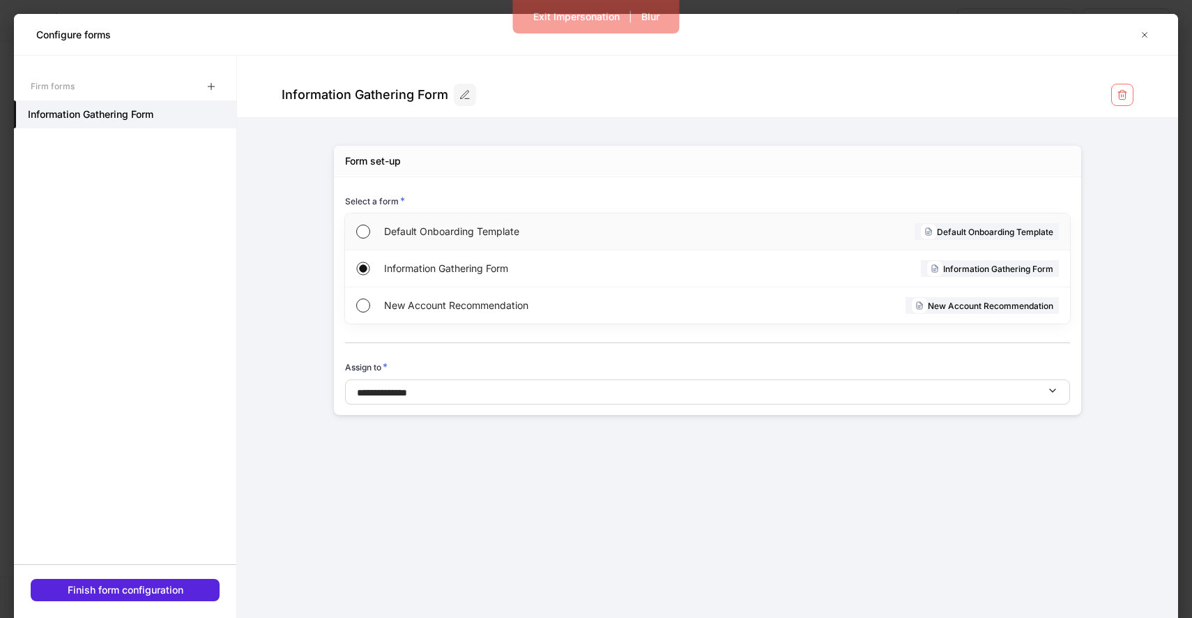
click at [475, 236] on span "Default Onboarding Template" at bounding box center [545, 231] width 322 height 14
click at [499, 280] on div "Information Gathering Form" at bounding box center [543, 268] width 319 height 36
click at [499, 303] on span "New Account Recommendation" at bounding box center [545, 305] width 322 height 14
click at [427, 266] on span "Information Gathering Form" at bounding box center [543, 268] width 319 height 14
click at [607, 293] on div "New Account Recommendation" at bounding box center [545, 305] width 322 height 36
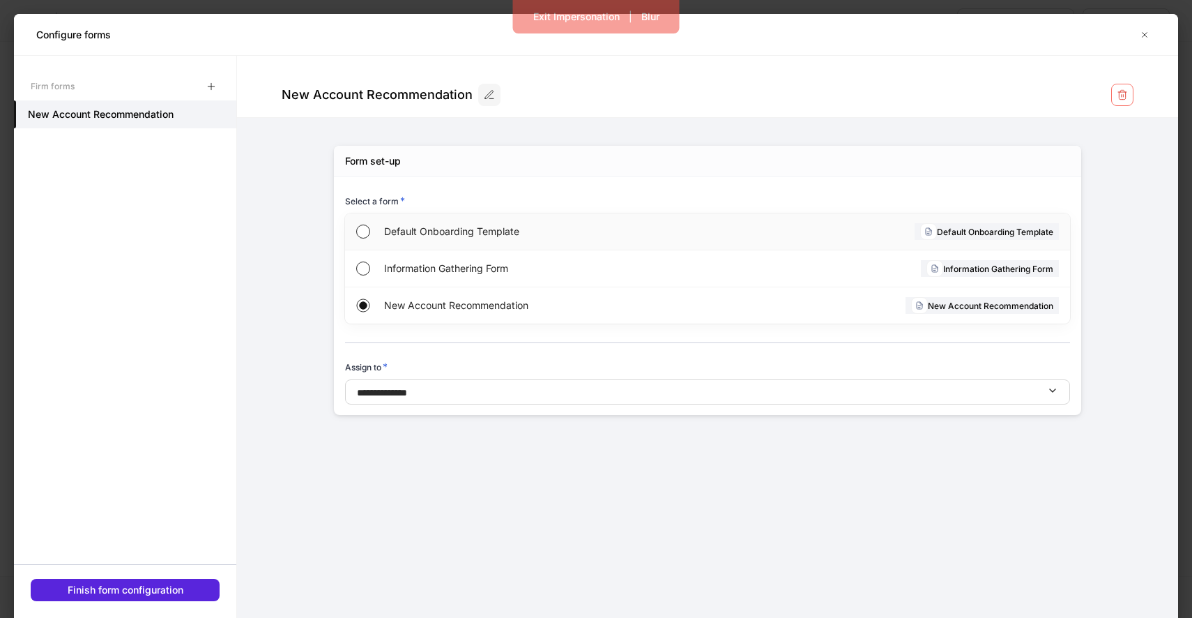
click at [611, 241] on div "Default Onboarding Template" at bounding box center [545, 231] width 322 height 36
click at [210, 93] on button "button" at bounding box center [211, 86] width 22 height 22
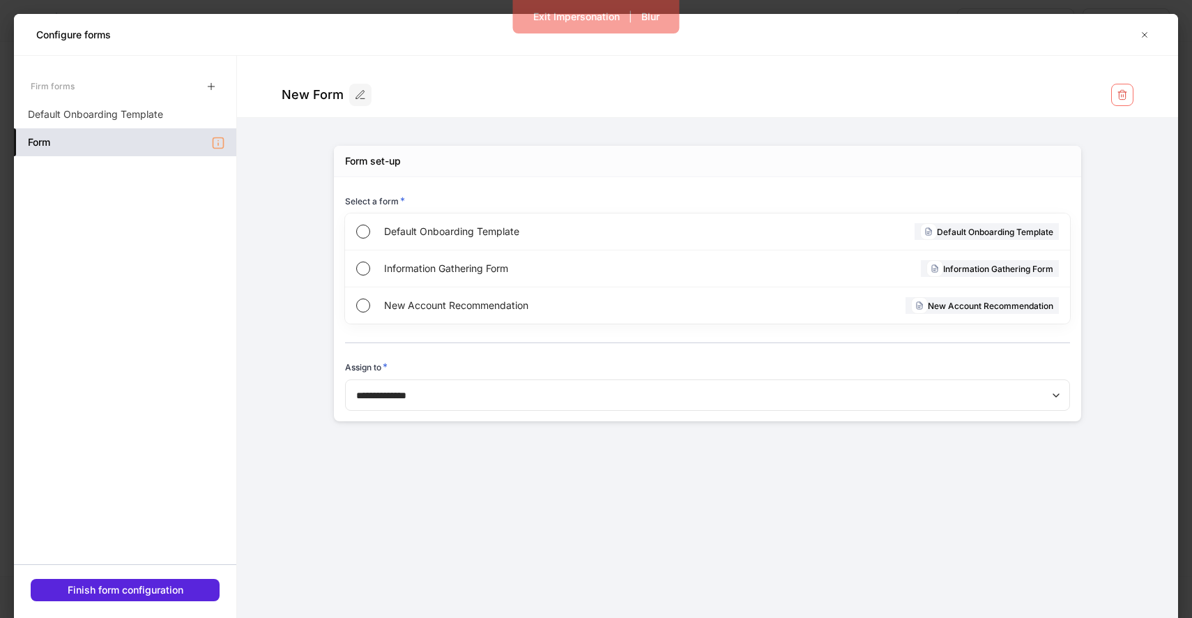
click at [211, 146] on icon at bounding box center [218, 143] width 14 height 14
click at [201, 123] on div "Default Onboarding Template" at bounding box center [125, 114] width 222 height 28
click at [197, 148] on div "Form" at bounding box center [125, 142] width 222 height 28
click at [201, 119] on div "Default Onboarding Template" at bounding box center [125, 114] width 222 height 28
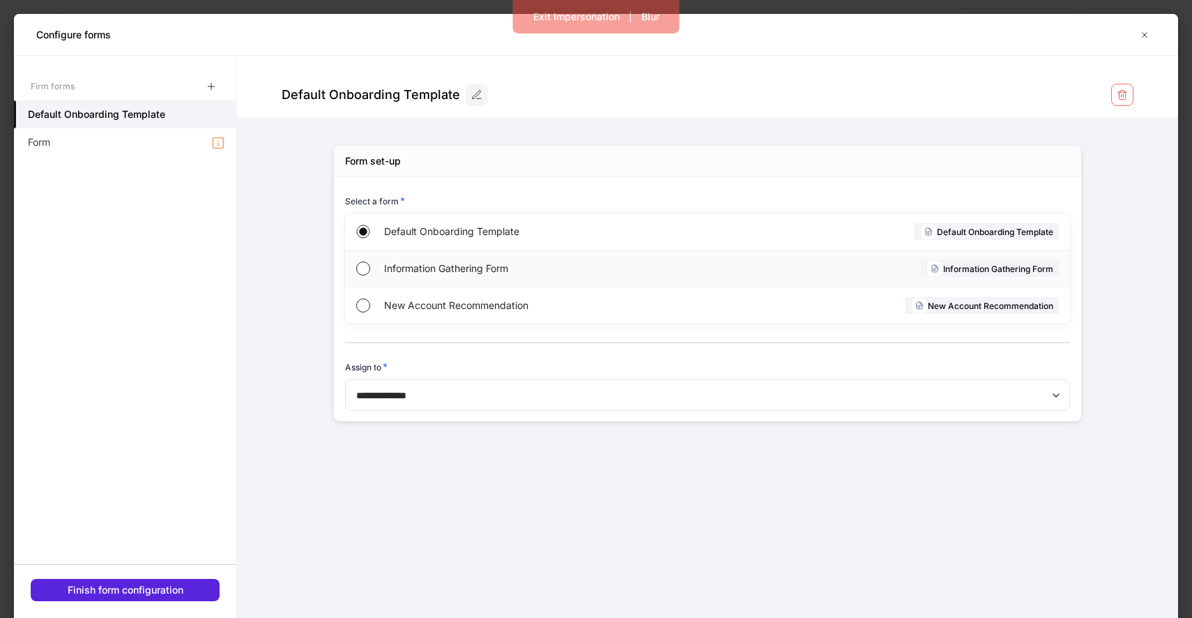
click at [392, 272] on span "Information Gathering Form" at bounding box center [543, 268] width 319 height 14
click at [425, 300] on span "New Account Recommendation" at bounding box center [545, 305] width 322 height 14
click at [494, 270] on span "Information Gathering Form" at bounding box center [543, 268] width 319 height 14
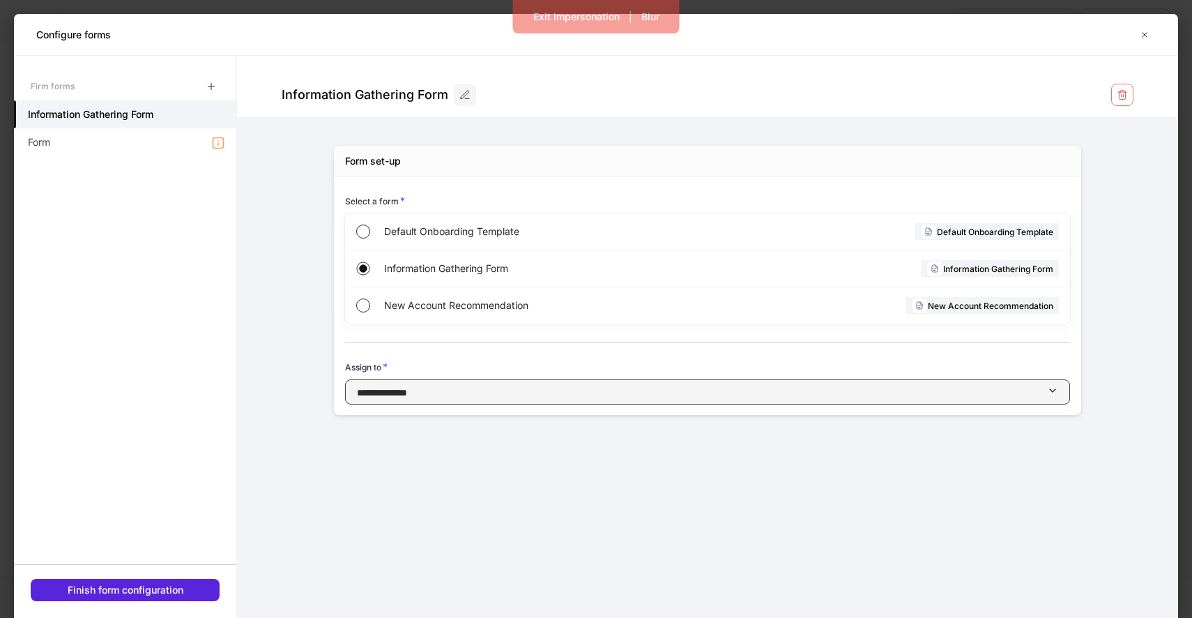
click at [531, 387] on div "button" at bounding box center [727, 392] width 640 height 15
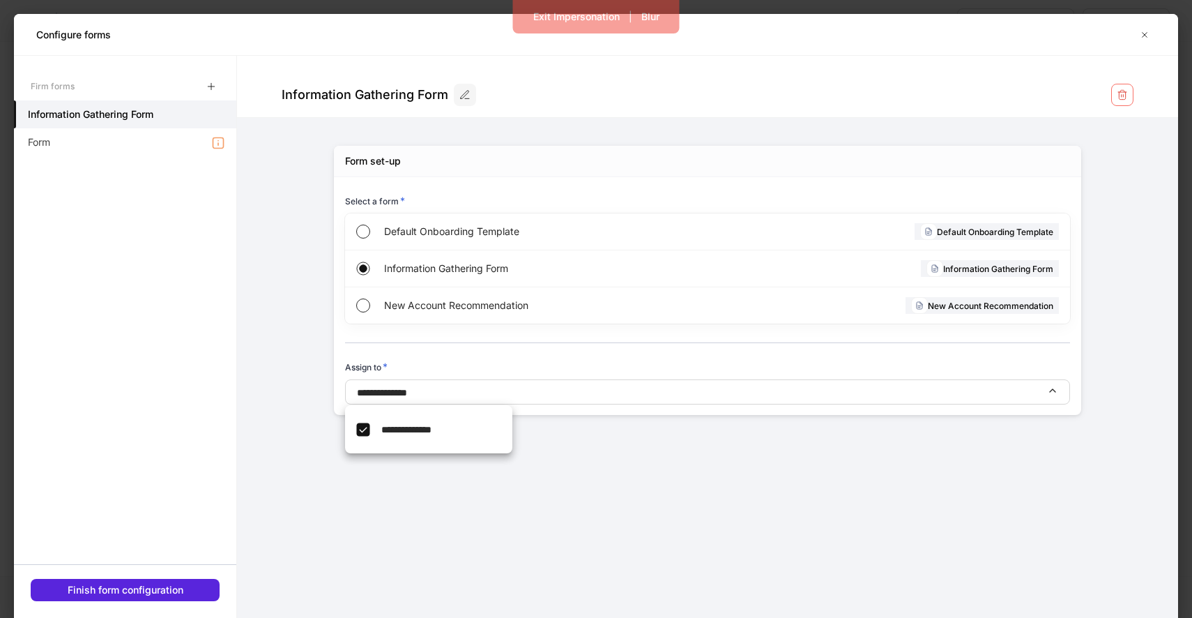
click at [541, 452] on div at bounding box center [596, 309] width 1192 height 618
click at [1148, 31] on icon "button" at bounding box center [1144, 34] width 11 height 11
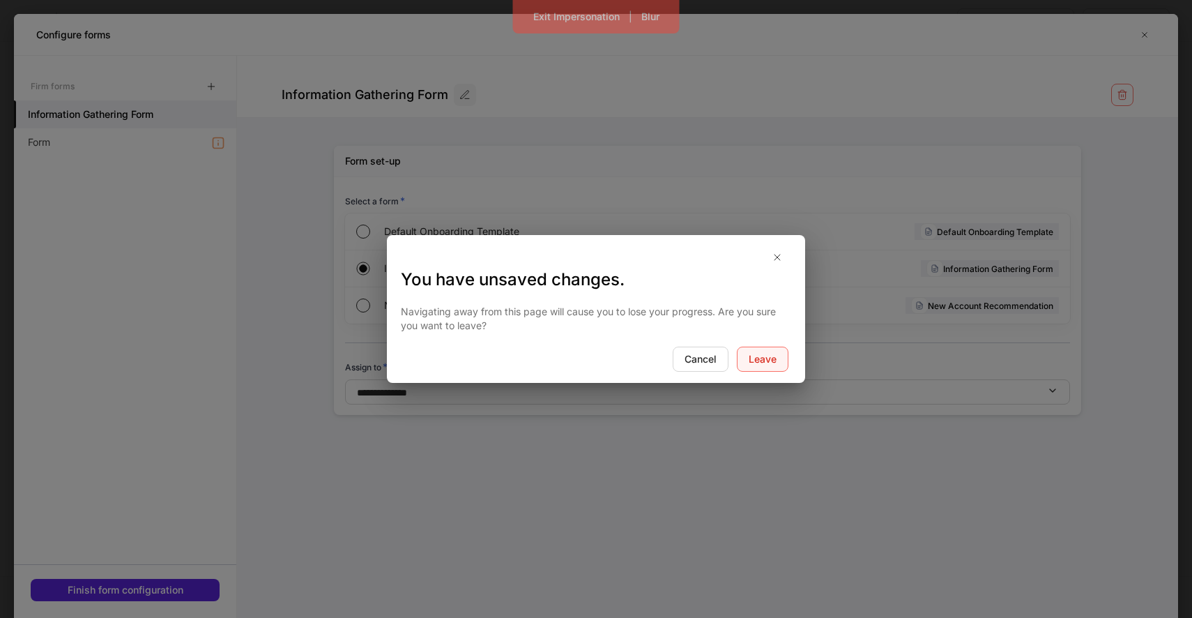
click at [744, 357] on button "Leave" at bounding box center [763, 358] width 52 height 25
